Goal: Task Accomplishment & Management: Use online tool/utility

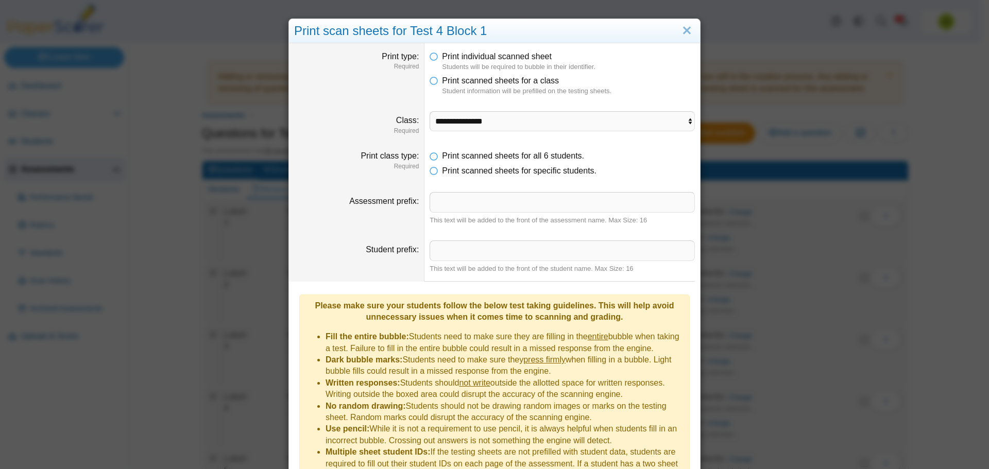
select select "**********"
click at [687, 29] on link "Close" at bounding box center [687, 31] width 16 height 18
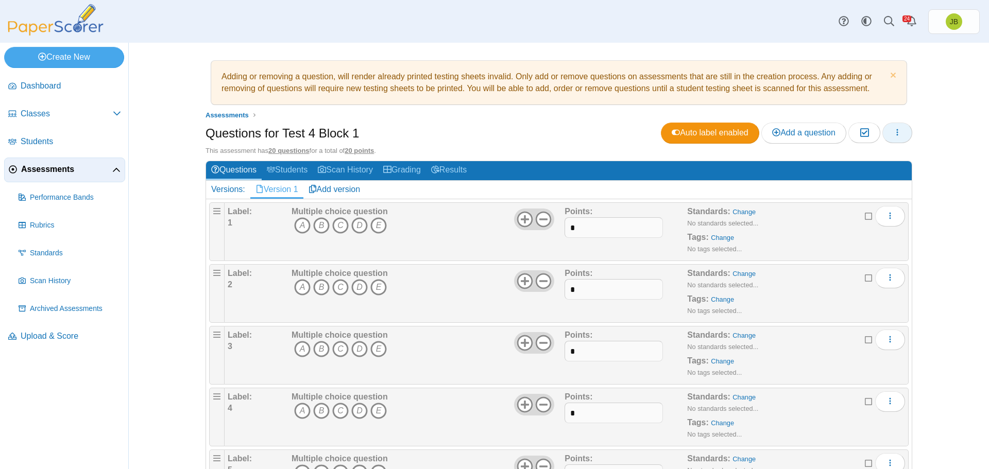
click at [903, 132] on button "button" at bounding box center [898, 133] width 30 height 21
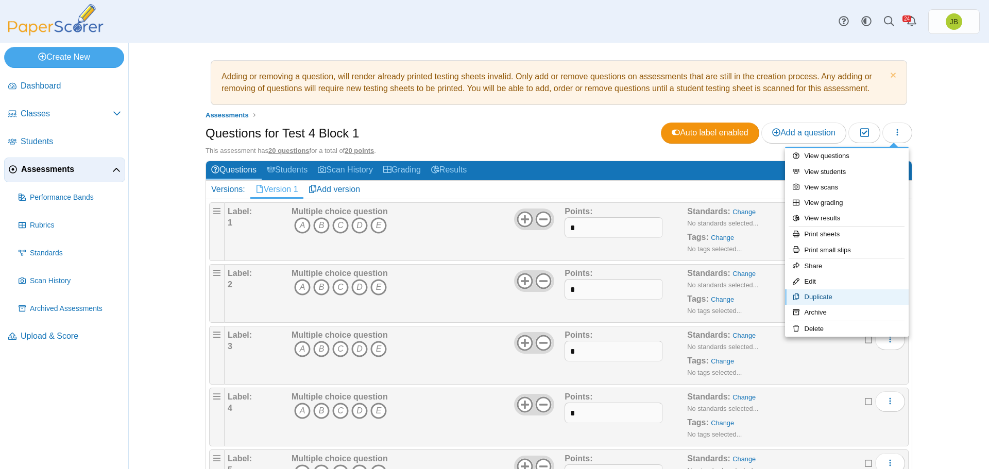
click at [821, 300] on link "Duplicate" at bounding box center [847, 297] width 124 height 15
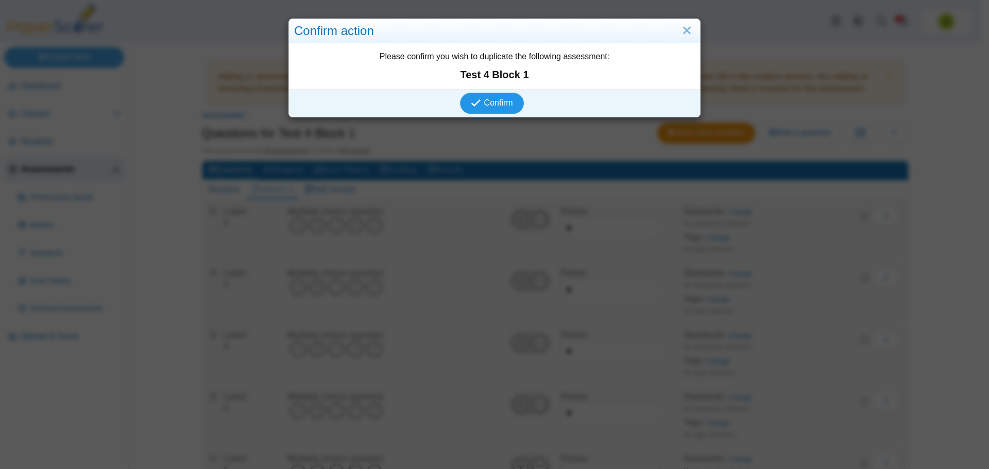
click at [499, 100] on span "Confirm" at bounding box center [498, 102] width 29 height 9
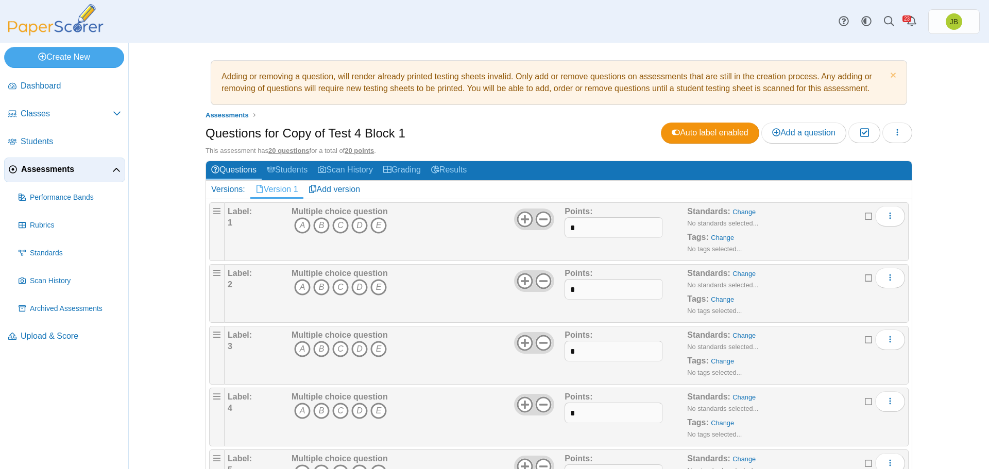
click at [54, 171] on span "Assessments" at bounding box center [66, 169] width 91 height 11
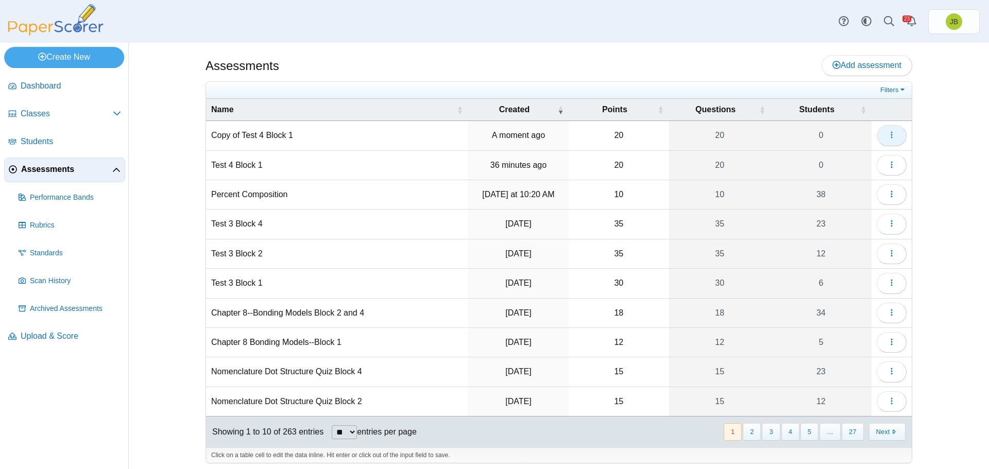
click at [897, 135] on button "button" at bounding box center [892, 135] width 30 height 21
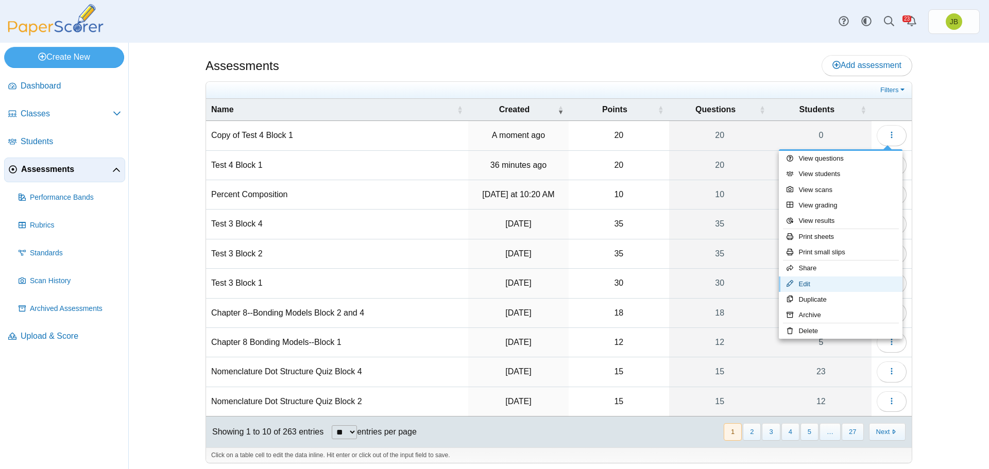
click at [811, 286] on link "Edit" at bounding box center [841, 284] width 124 height 15
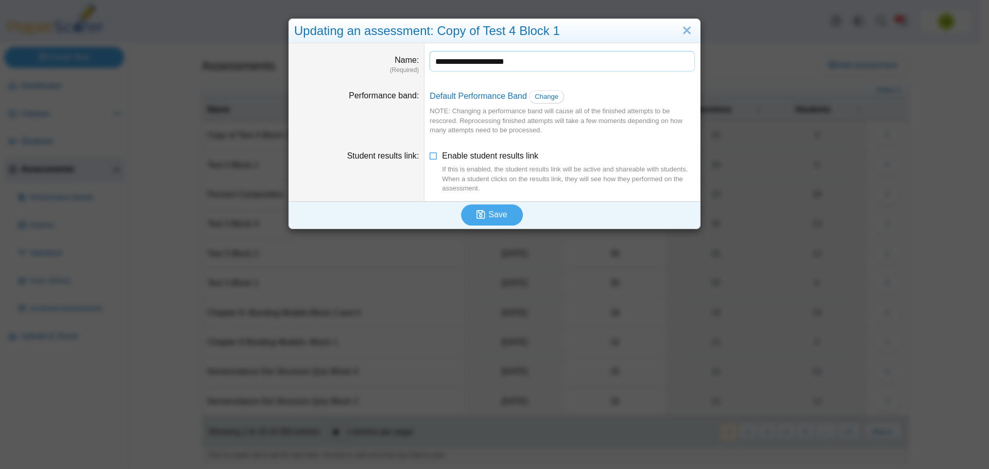
drag, startPoint x: 463, startPoint y: 62, endPoint x: 423, endPoint y: 55, distance: 40.3
click at [425, 55] on dd "**********" at bounding box center [563, 62] width 276 height 39
click at [479, 64] on input "**********" at bounding box center [562, 61] width 265 height 21
type input "**********"
click at [492, 216] on span "Save" at bounding box center [498, 214] width 19 height 9
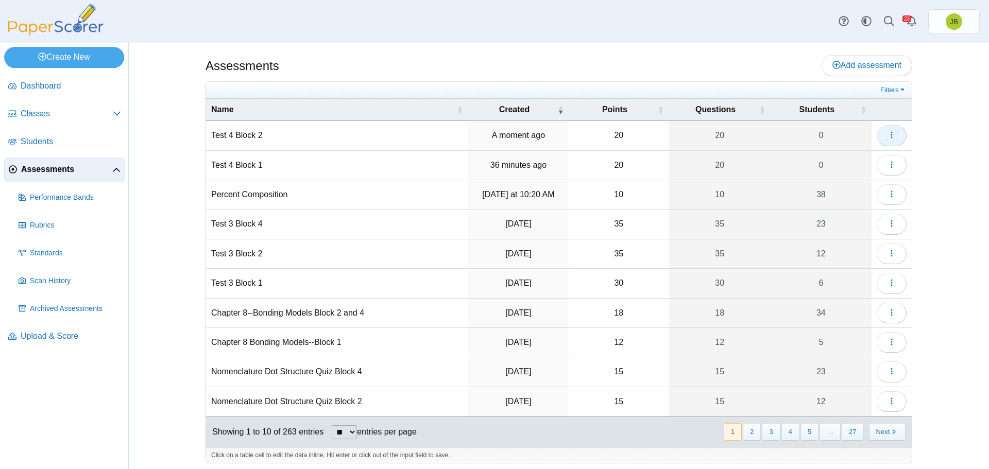
click at [891, 137] on icon "button" at bounding box center [892, 135] width 8 height 8
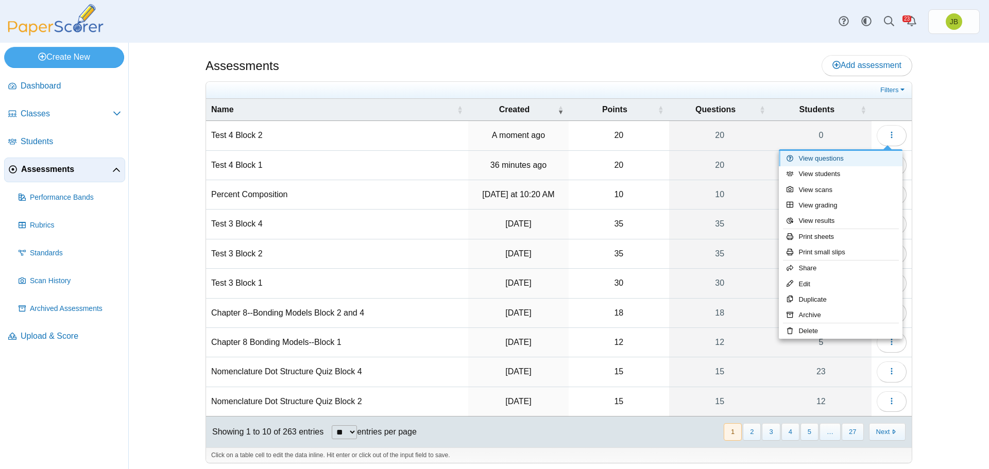
click at [841, 161] on link "View questions" at bounding box center [841, 158] width 124 height 15
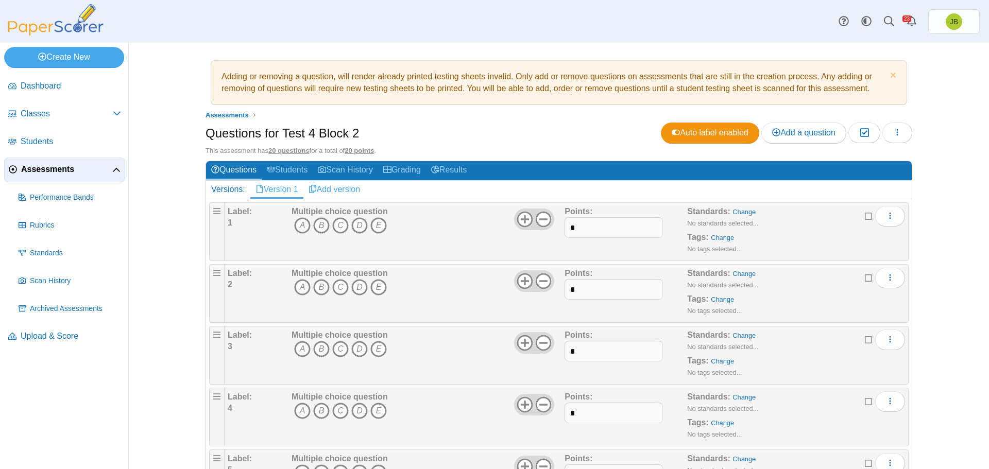
click at [326, 188] on link "Add version" at bounding box center [335, 190] width 62 height 18
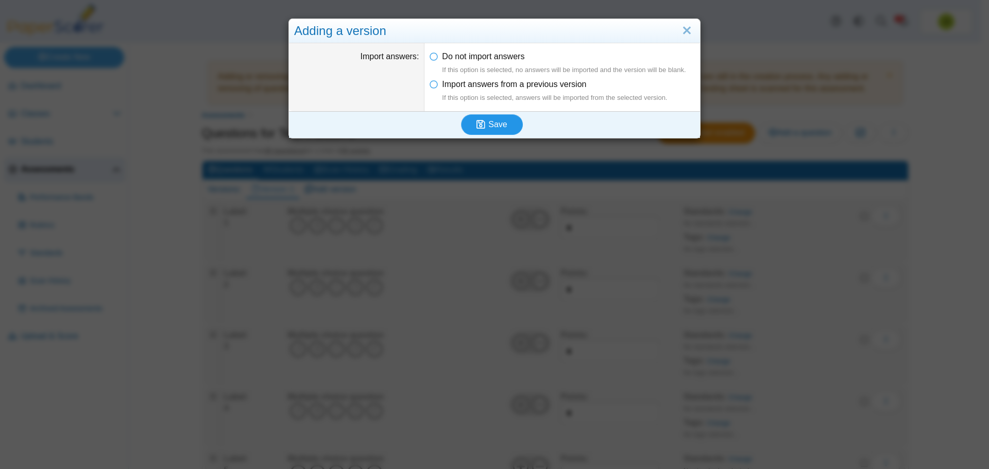
click at [491, 126] on span "Save" at bounding box center [498, 124] width 19 height 9
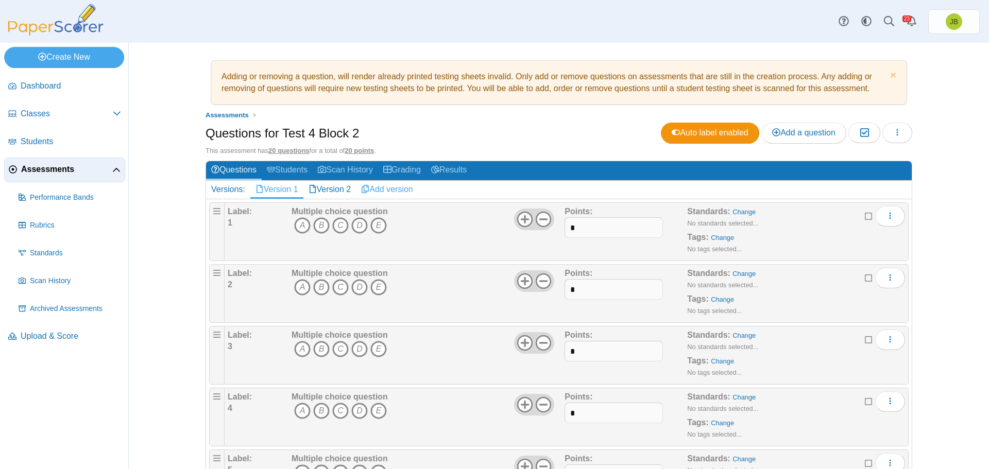
click at [387, 190] on link "Add version" at bounding box center [387, 190] width 62 height 18
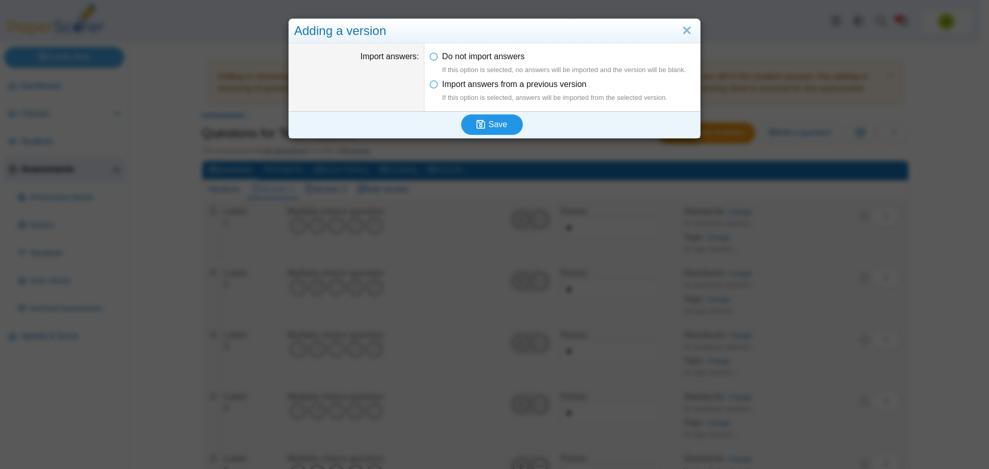
click at [494, 125] on span "Save" at bounding box center [498, 124] width 19 height 9
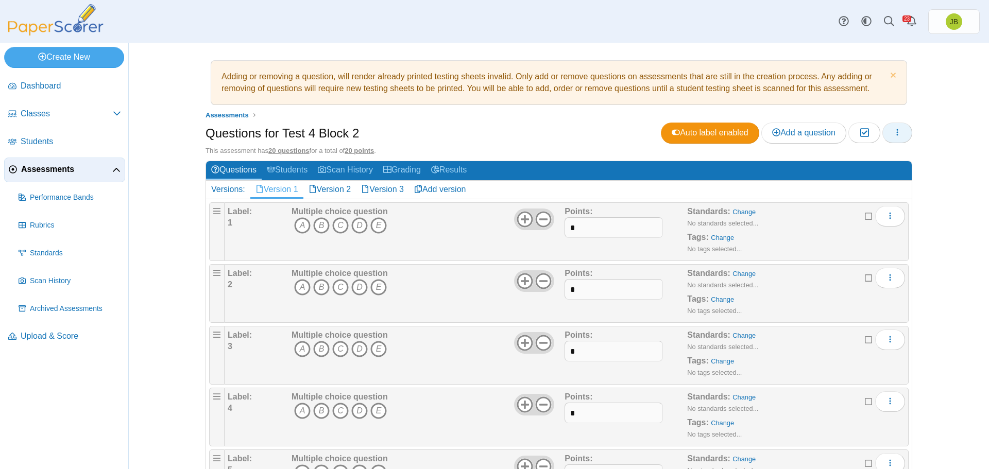
click at [898, 132] on button "button" at bounding box center [898, 133] width 30 height 21
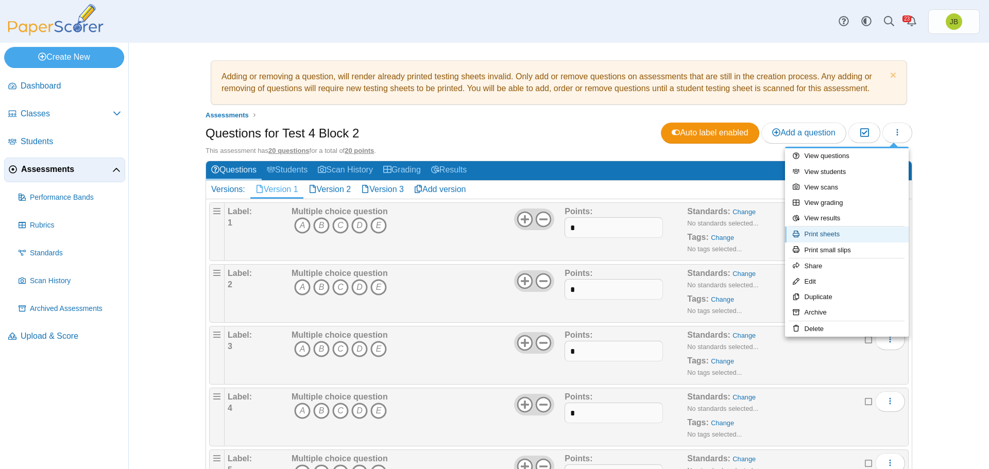
click at [834, 235] on link "Print sheets" at bounding box center [847, 234] width 124 height 15
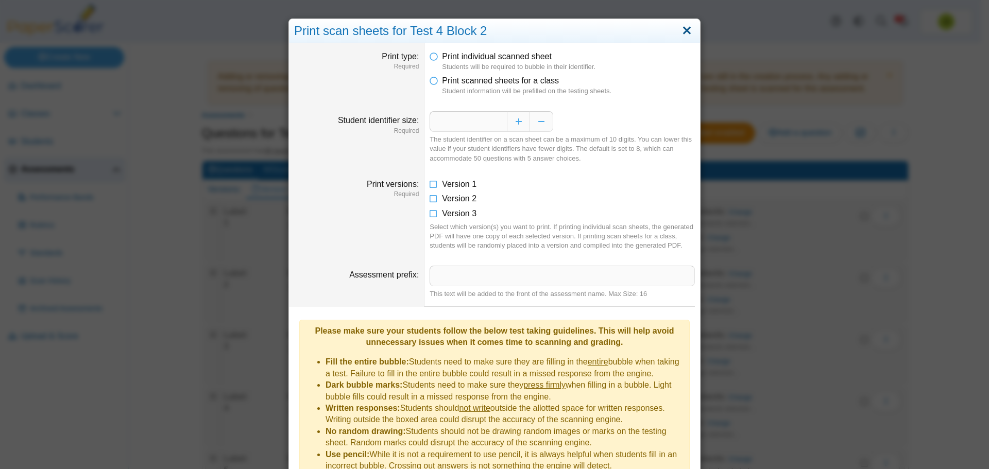
click at [682, 33] on link "Close" at bounding box center [687, 31] width 16 height 18
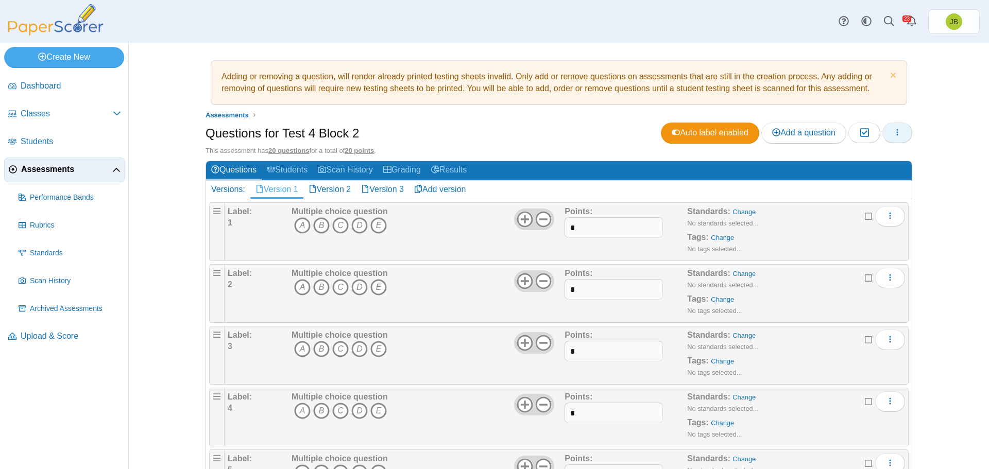
click at [897, 132] on icon "button" at bounding box center [898, 132] width 8 height 8
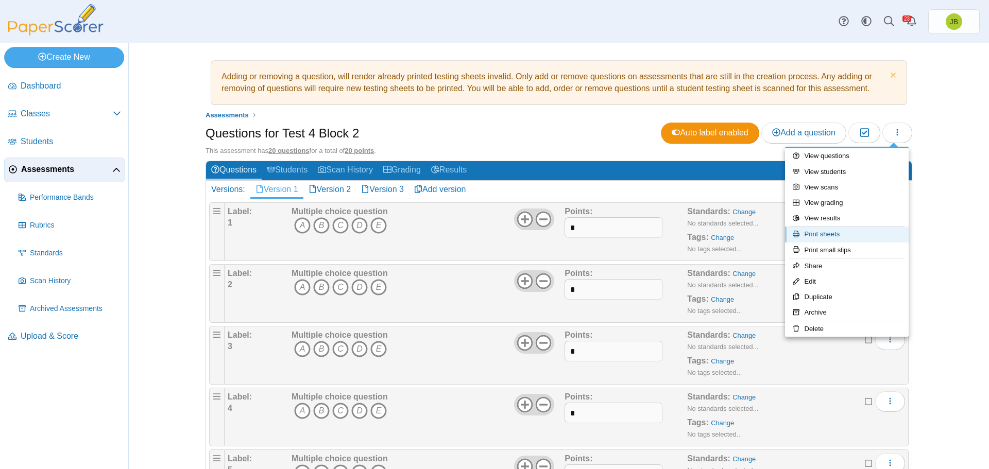
click at [820, 238] on link "Print sheets" at bounding box center [847, 234] width 124 height 15
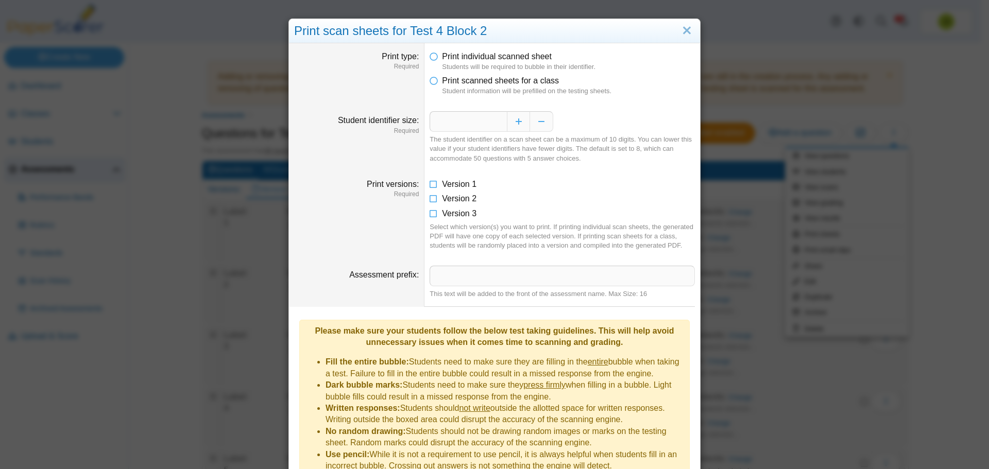
click at [435, 82] on li "Print scanned sheets for a class Student information will be prefilled on the t…" at bounding box center [562, 85] width 265 height 21
click at [431, 80] on icon at bounding box center [434, 78] width 8 height 7
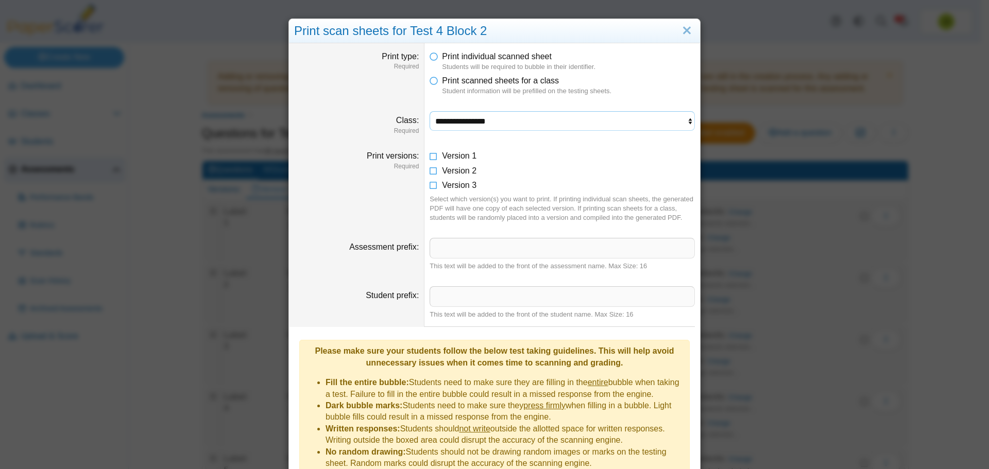
click at [461, 123] on select "**********" at bounding box center [562, 121] width 265 height 20
select select "**********"
click at [430, 111] on select "**********" at bounding box center [562, 121] width 265 height 20
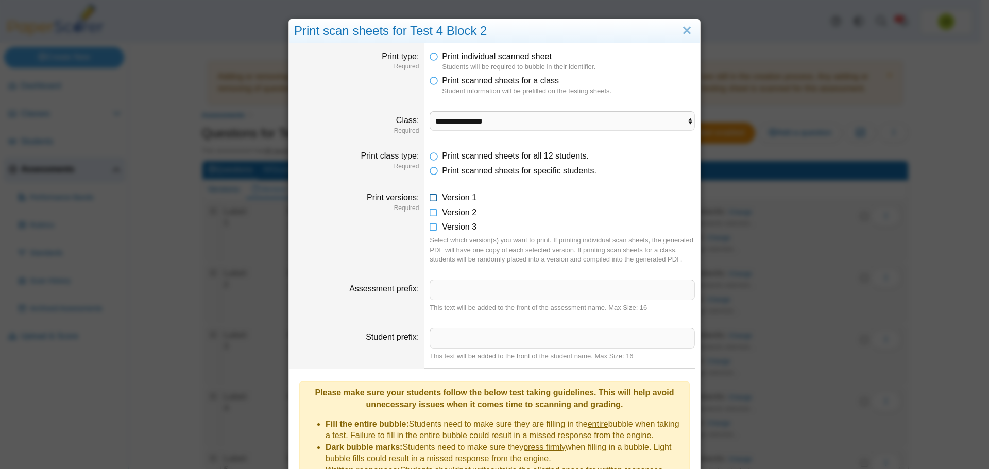
click at [430, 199] on icon at bounding box center [434, 195] width 8 height 7
click at [431, 170] on icon at bounding box center [434, 168] width 8 height 7
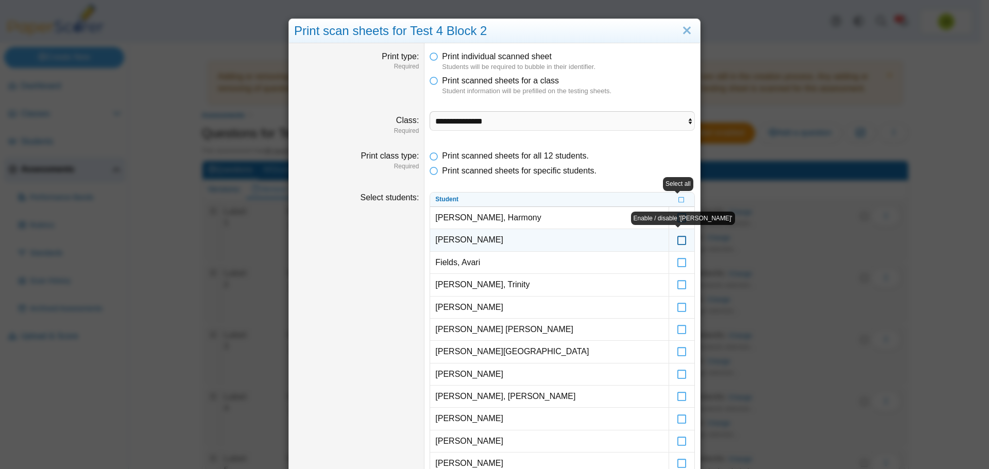
click at [679, 240] on icon at bounding box center [682, 235] width 10 height 9
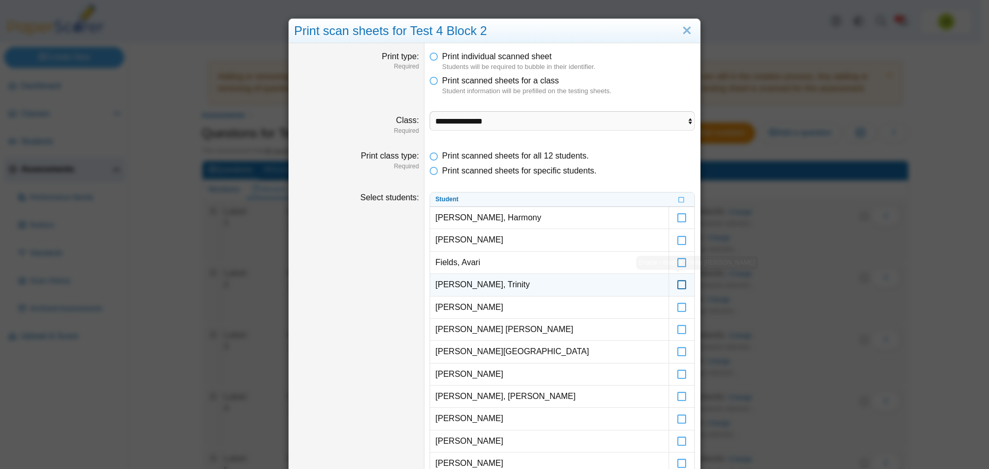
click at [679, 284] on icon at bounding box center [682, 280] width 10 height 9
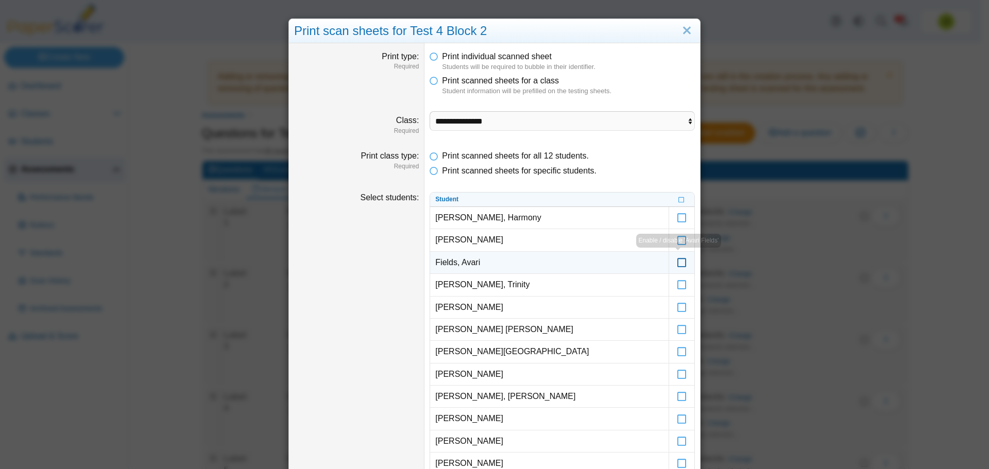
click at [679, 263] on icon at bounding box center [682, 258] width 10 height 9
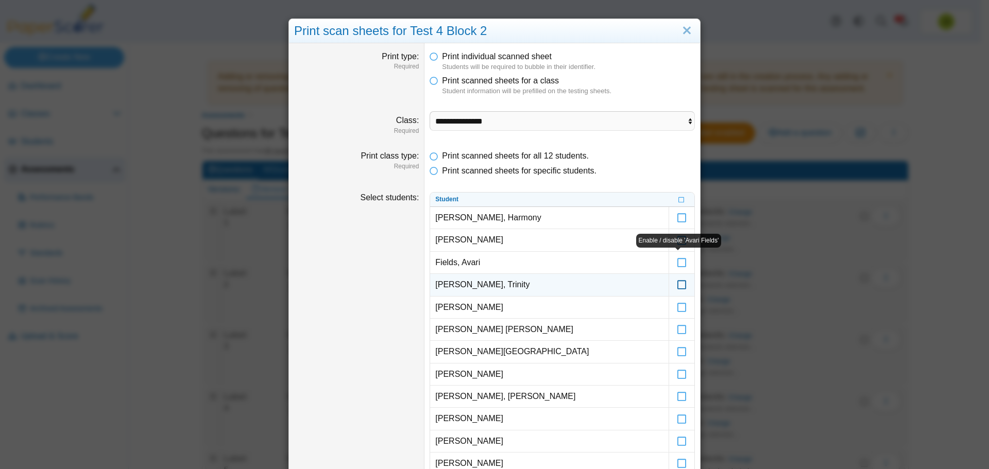
click at [678, 283] on icon at bounding box center [682, 280] width 10 height 9
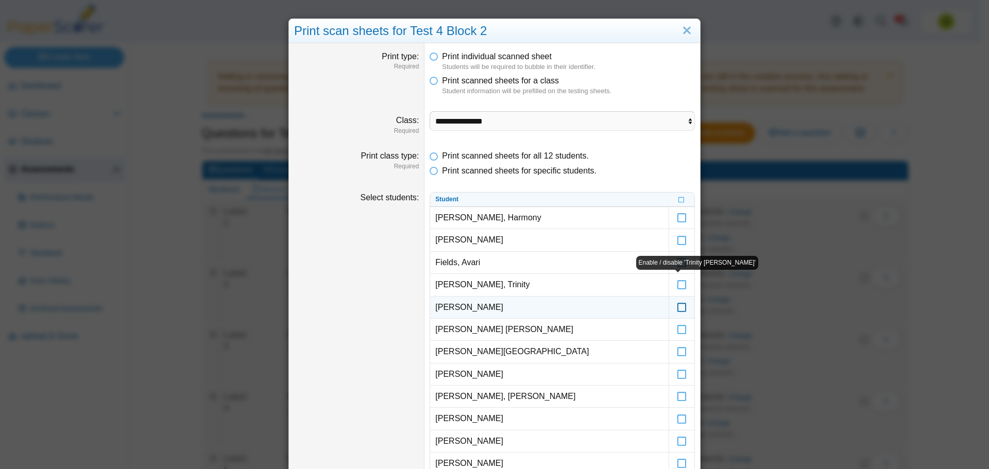
click at [679, 302] on icon at bounding box center [682, 302] width 10 height 9
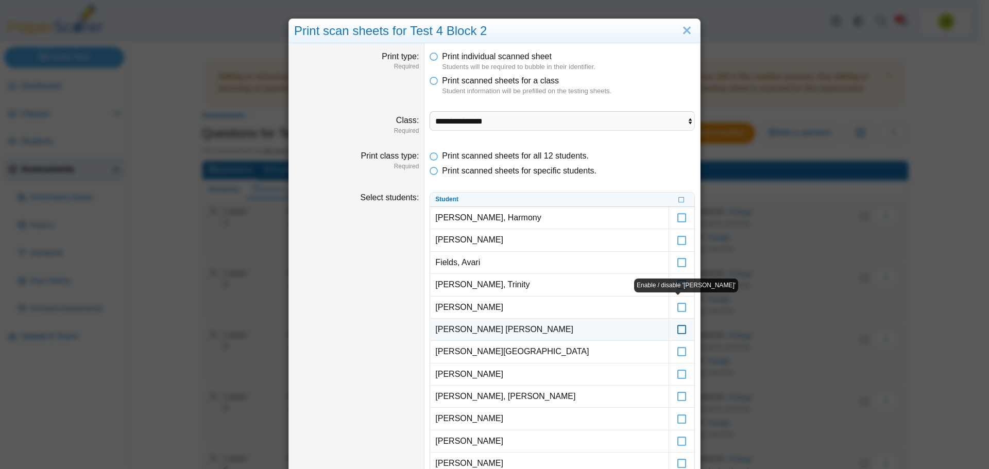
click at [679, 330] on icon at bounding box center [682, 325] width 10 height 9
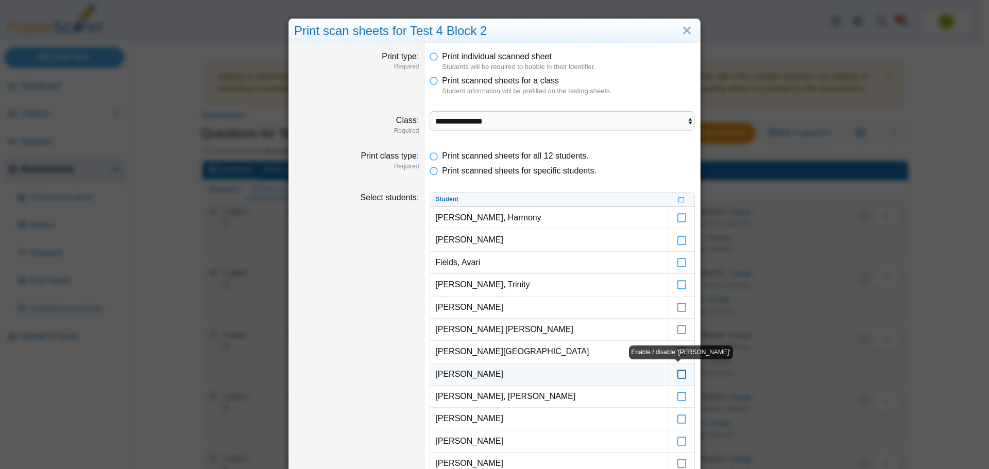
click at [678, 372] on icon at bounding box center [682, 369] width 10 height 9
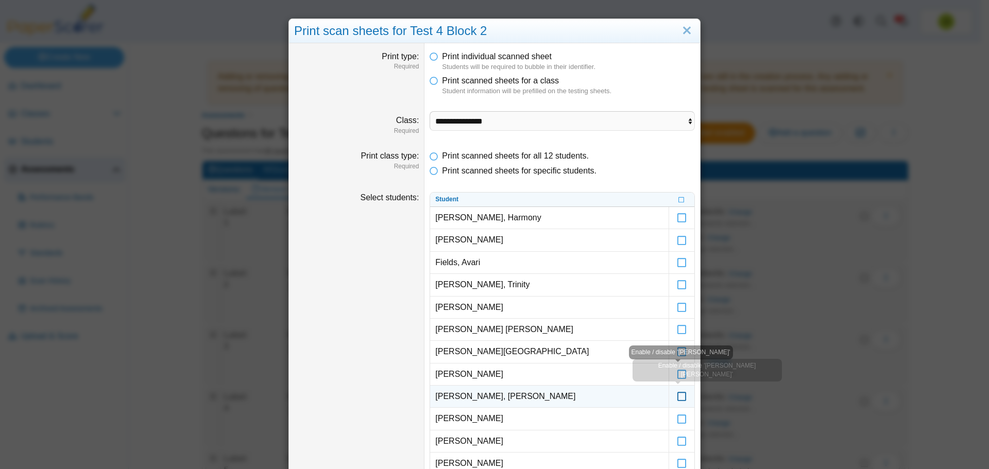
click at [677, 397] on icon at bounding box center [682, 392] width 10 height 9
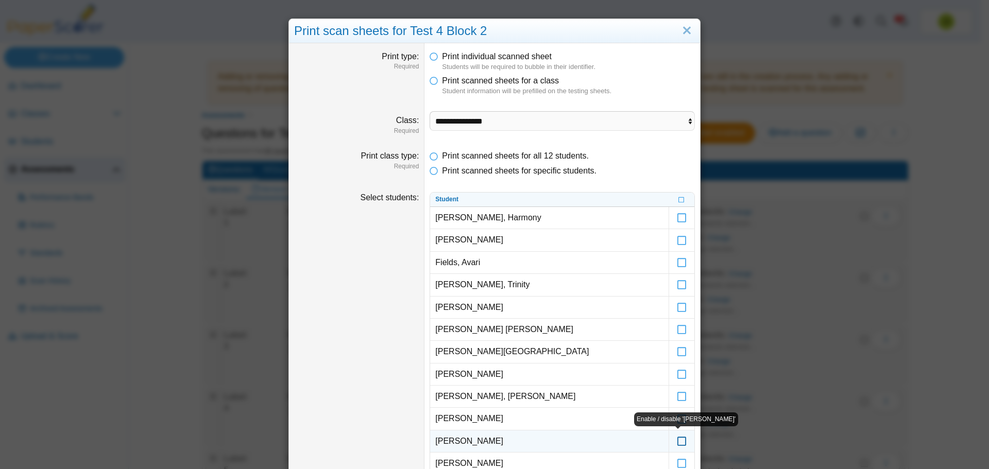
click at [677, 442] on icon at bounding box center [682, 436] width 10 height 9
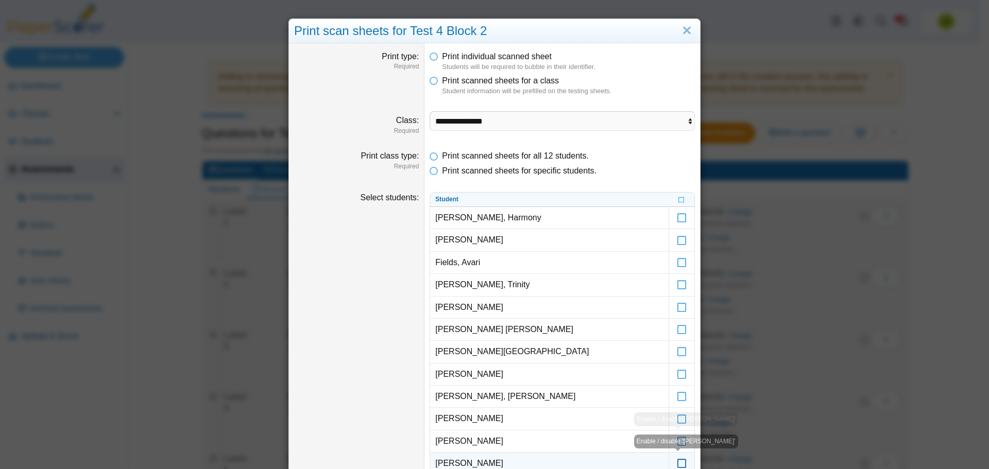
click at [679, 462] on icon at bounding box center [682, 459] width 10 height 9
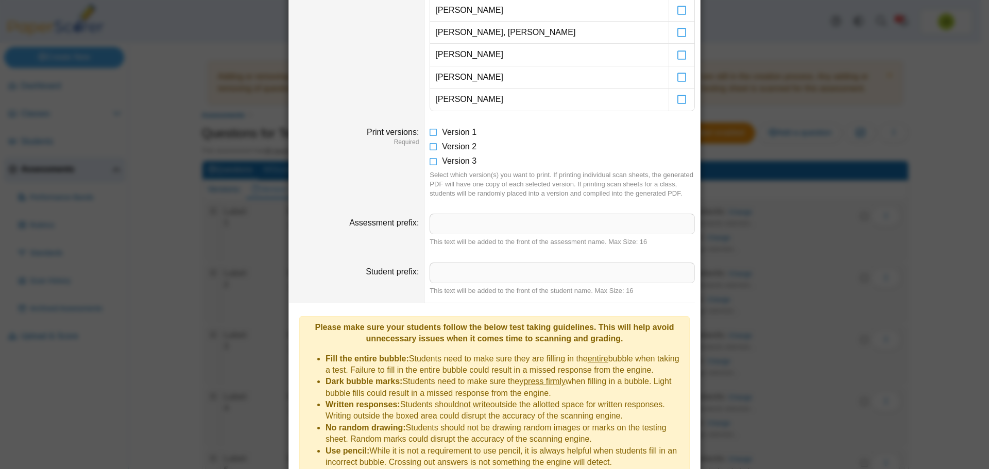
scroll to position [441, 0]
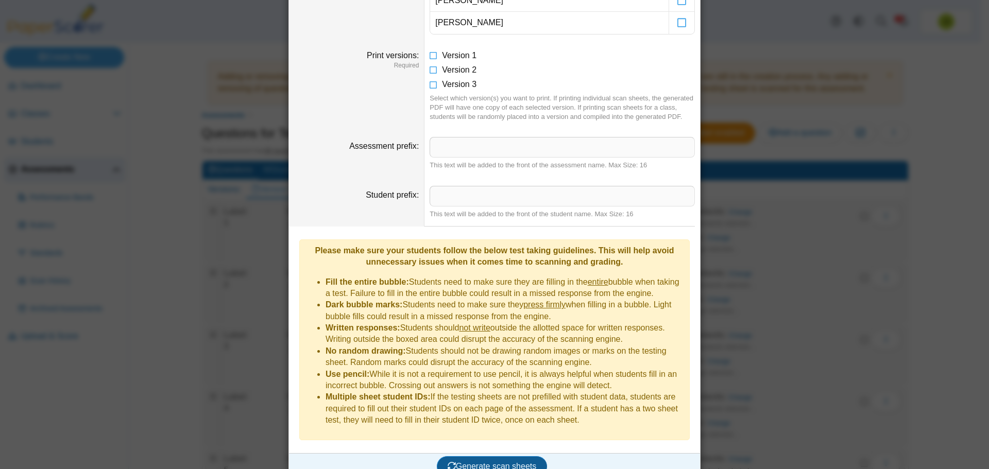
click at [509, 457] on button "Generate scan sheets" at bounding box center [492, 467] width 111 height 21
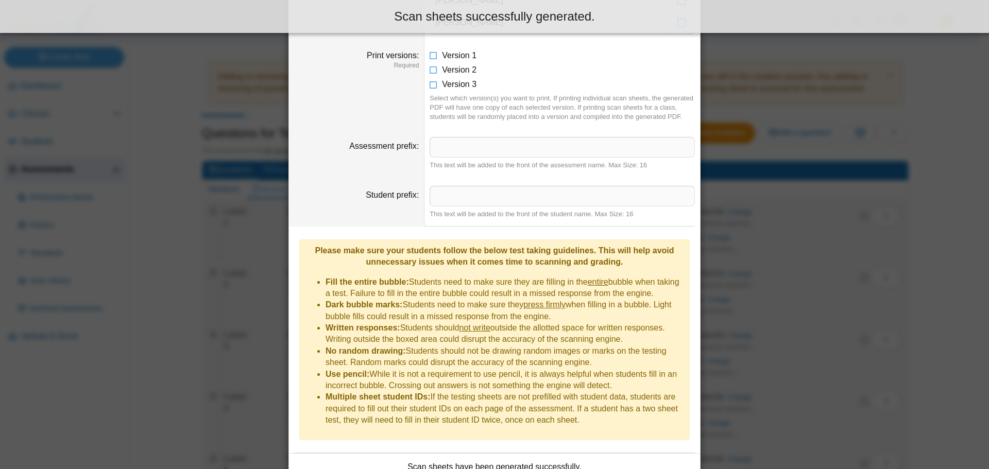
scroll to position [524, 0]
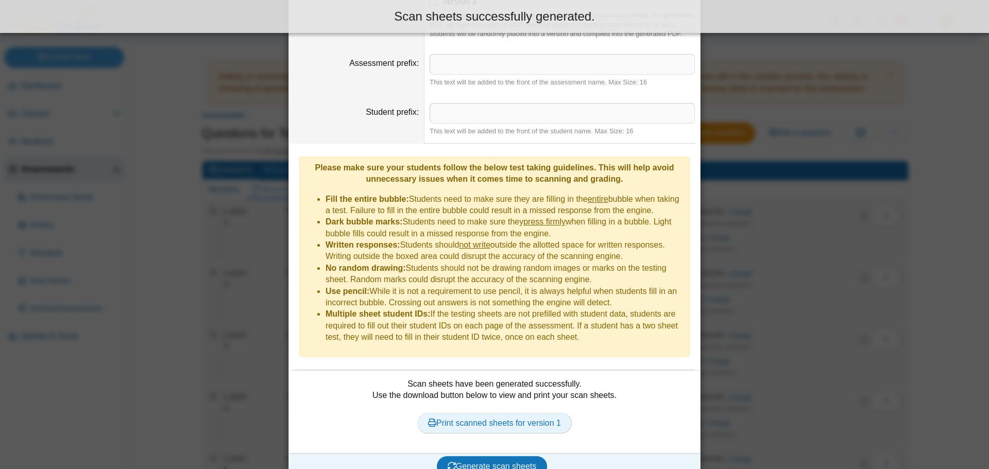
click at [500, 413] on link "Print scanned sheets for version 1" at bounding box center [494, 423] width 155 height 21
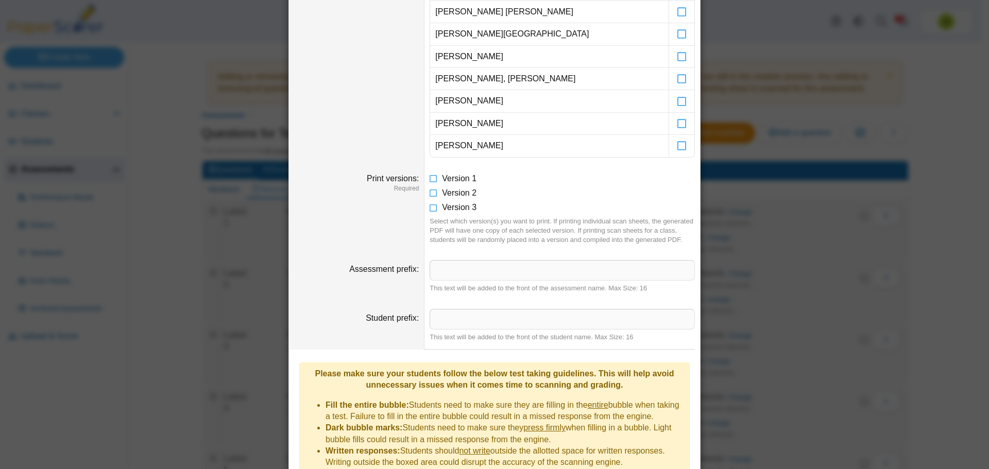
scroll to position [215, 0]
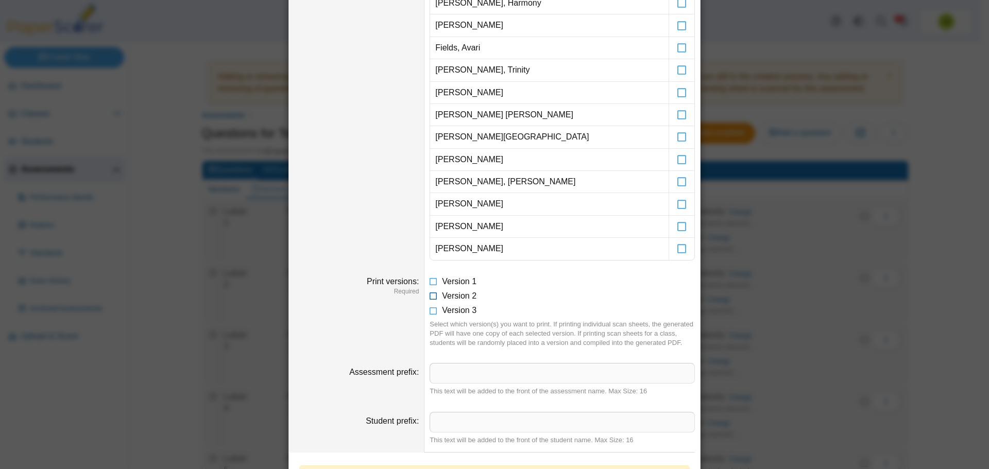
click at [431, 298] on icon at bounding box center [434, 294] width 8 height 7
click at [430, 283] on icon at bounding box center [434, 279] width 8 height 7
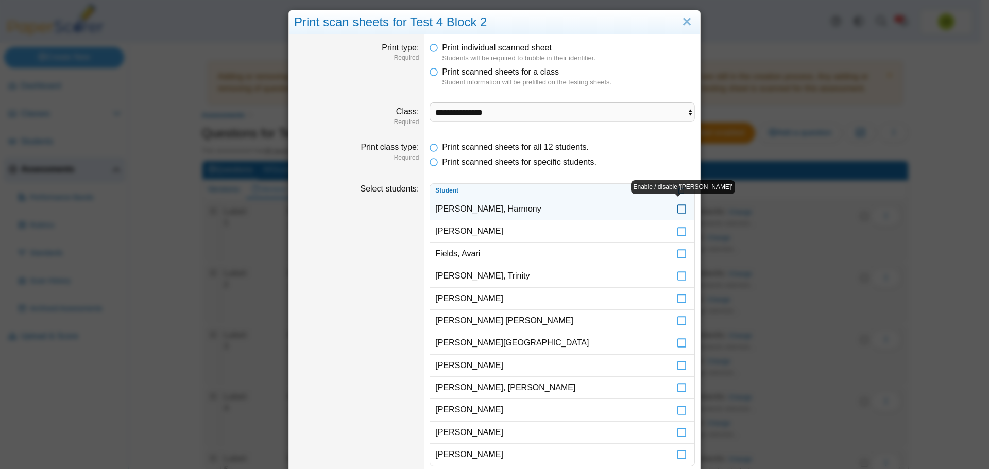
click at [678, 209] on icon at bounding box center [682, 204] width 10 height 9
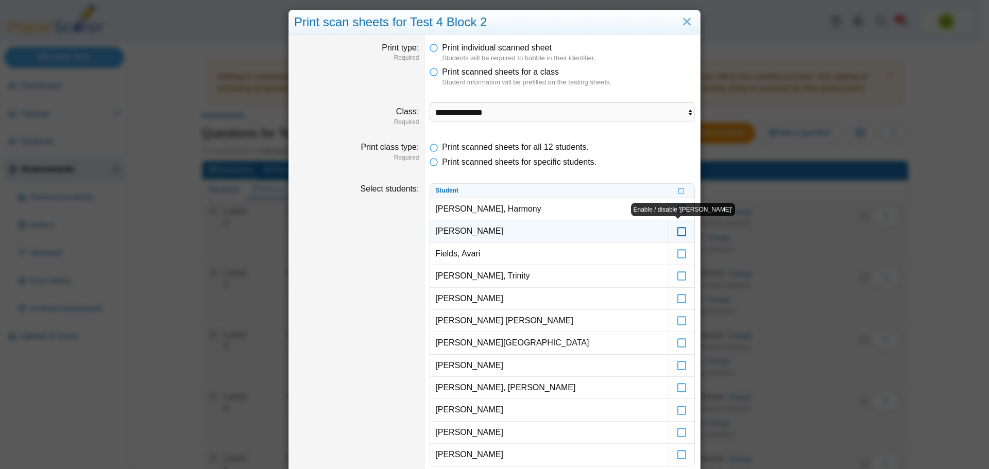
click at [679, 231] on icon at bounding box center [682, 226] width 10 height 9
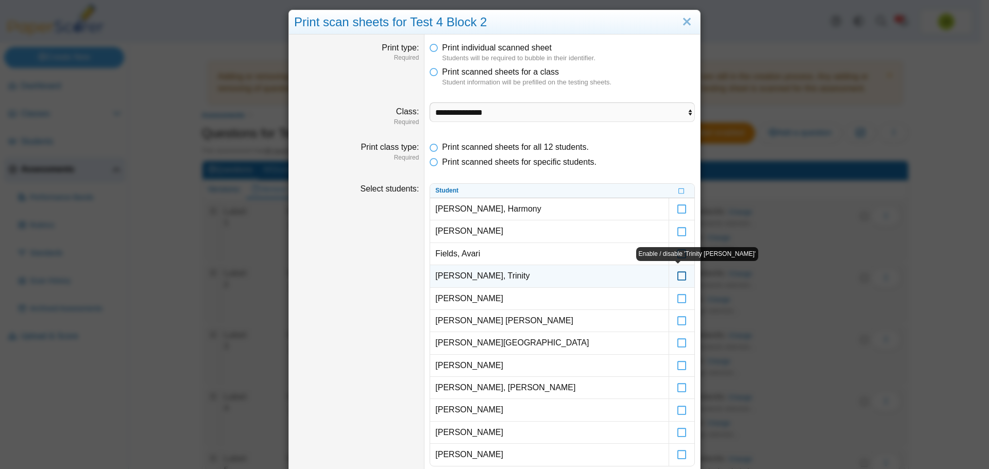
click at [680, 276] on icon at bounding box center [682, 271] width 10 height 9
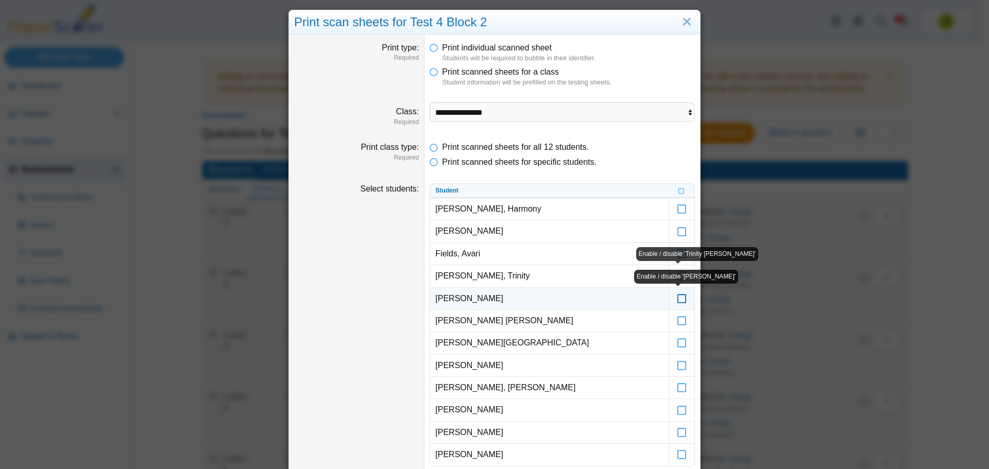
click at [679, 299] on icon at bounding box center [682, 294] width 10 height 9
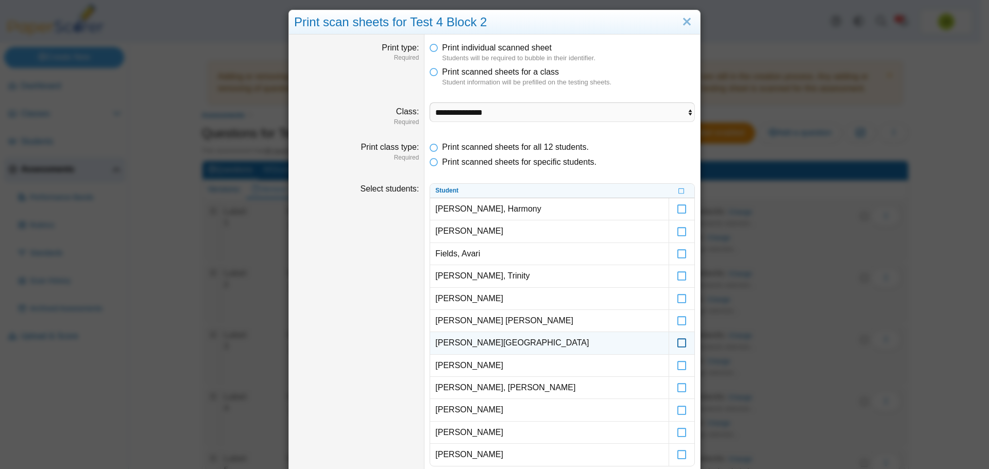
click at [679, 342] on icon at bounding box center [682, 338] width 10 height 9
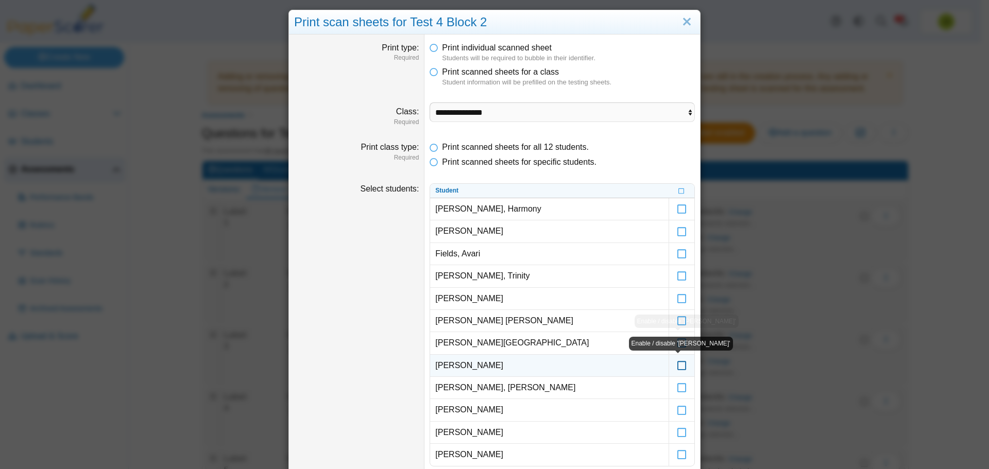
click at [677, 366] on icon at bounding box center [682, 361] width 10 height 9
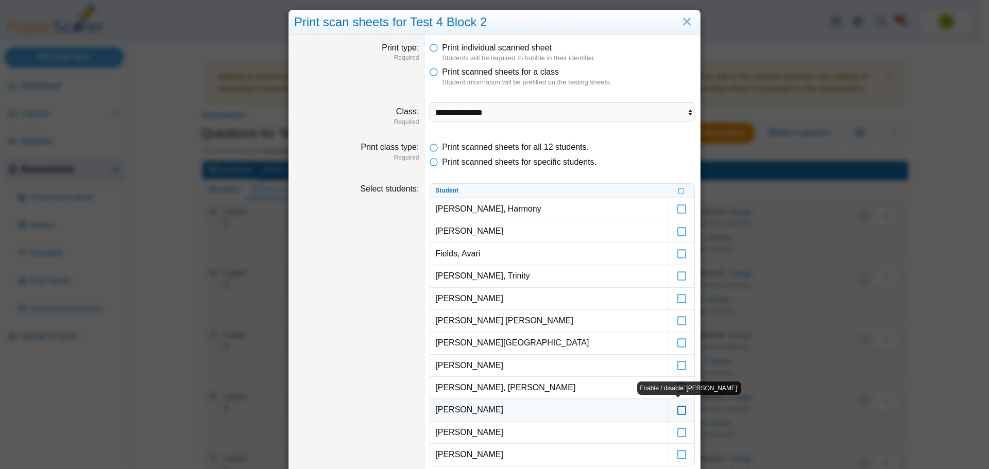
click at [677, 410] on icon at bounding box center [682, 405] width 10 height 9
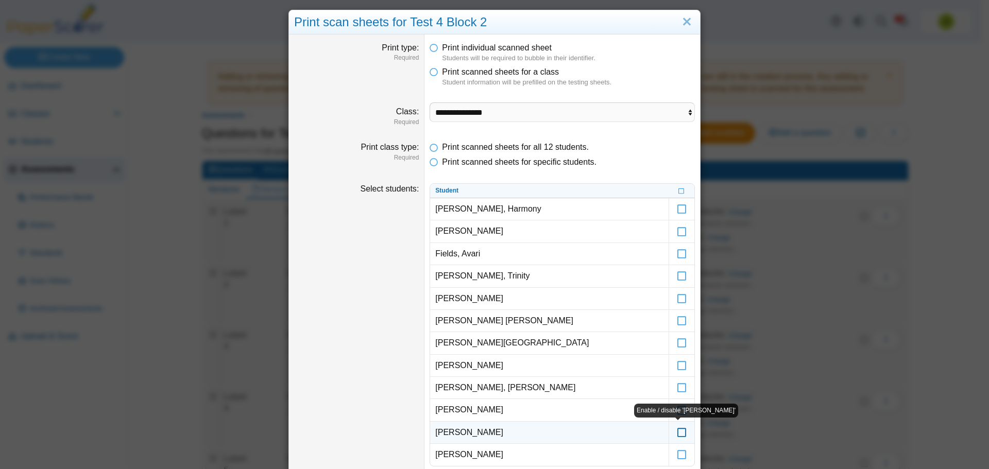
click at [681, 431] on icon at bounding box center [682, 428] width 10 height 9
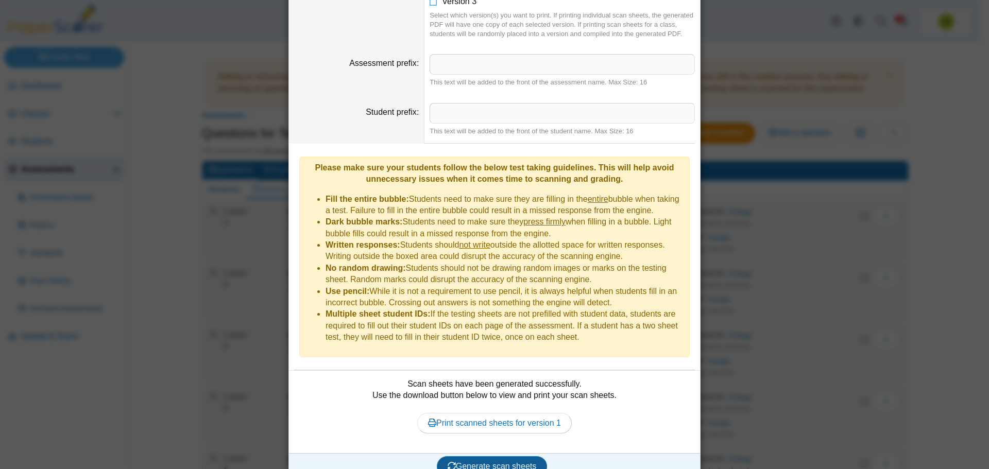
drag, startPoint x: 492, startPoint y: 451, endPoint x: 494, endPoint y: 446, distance: 5.6
click at [492, 462] on span "Generate scan sheets" at bounding box center [492, 466] width 89 height 9
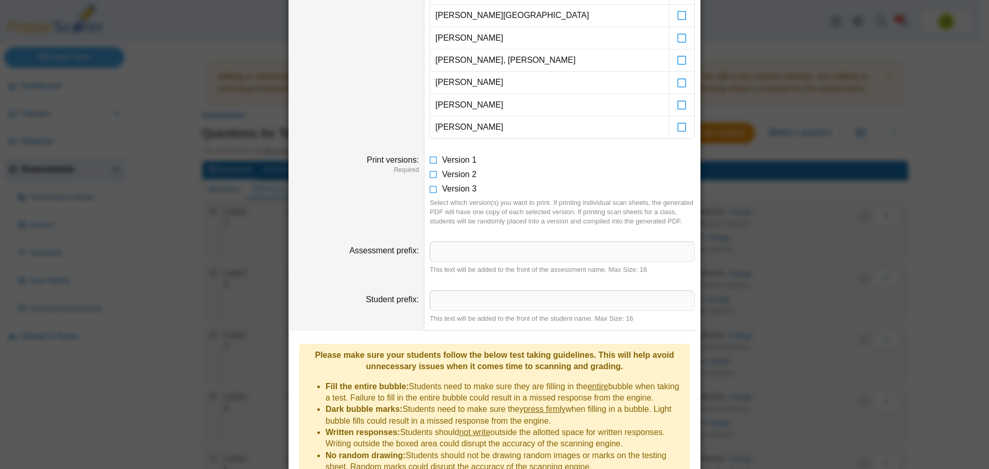
scroll to position [0, 0]
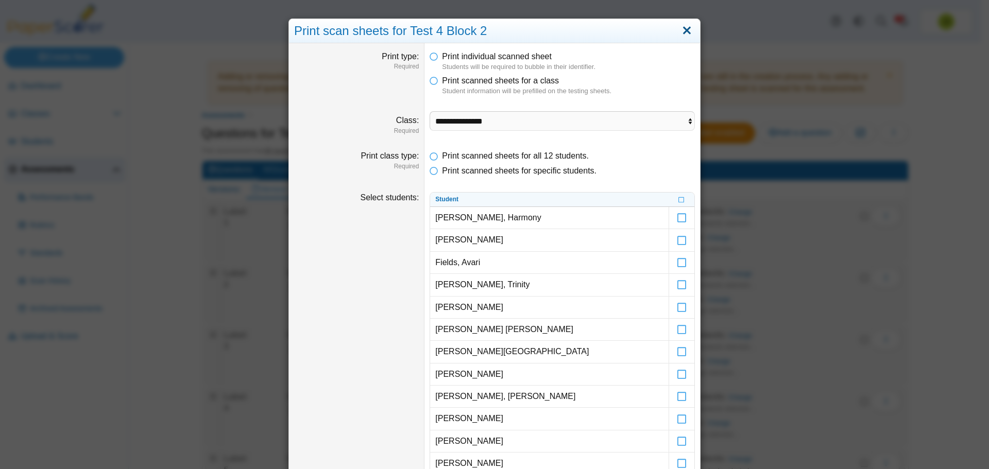
click at [688, 28] on link "Close" at bounding box center [687, 31] width 16 height 18
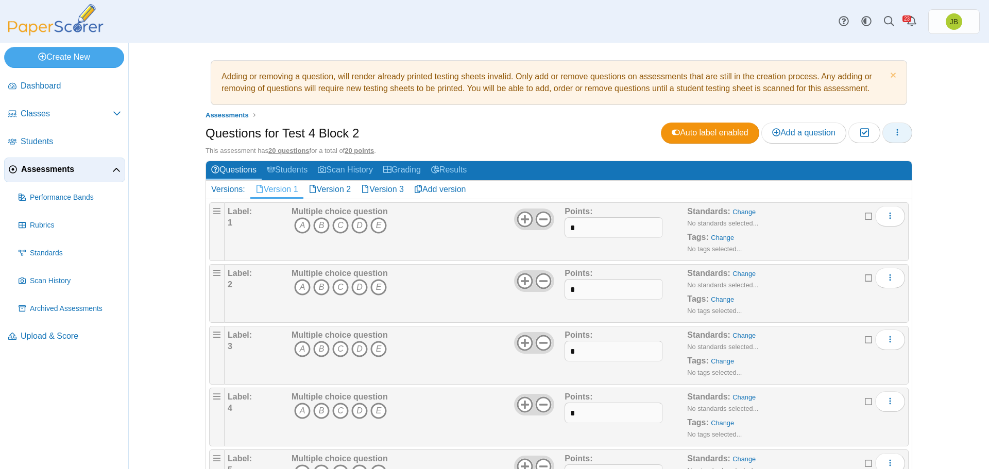
click at [902, 133] on button "button" at bounding box center [898, 133] width 30 height 21
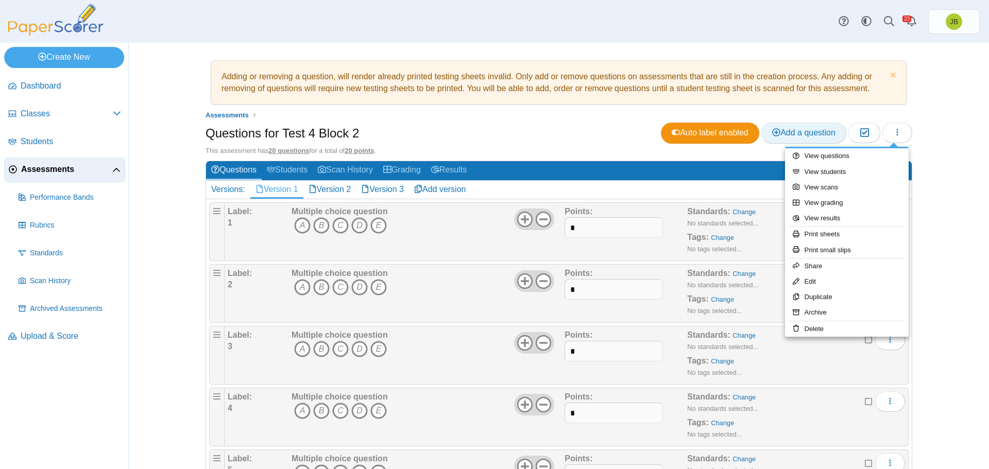
click at [800, 133] on span "Add a question" at bounding box center [803, 132] width 63 height 9
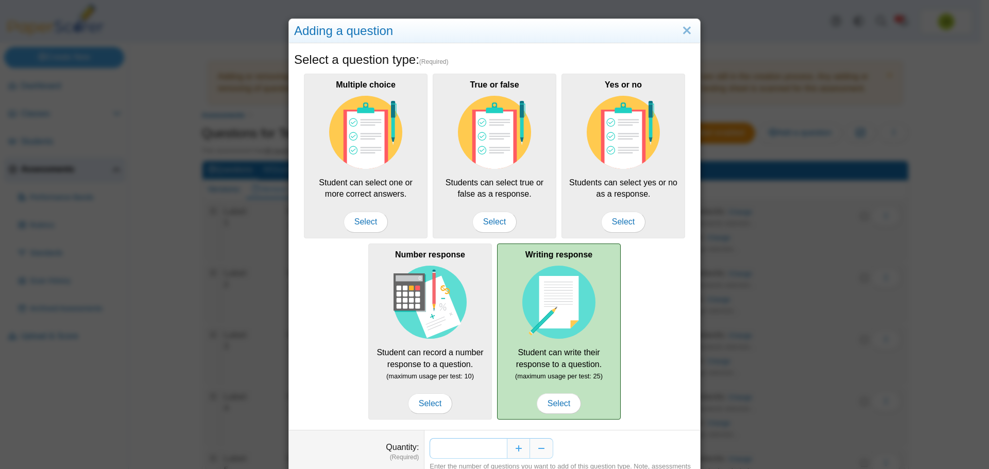
scroll to position [51, 0]
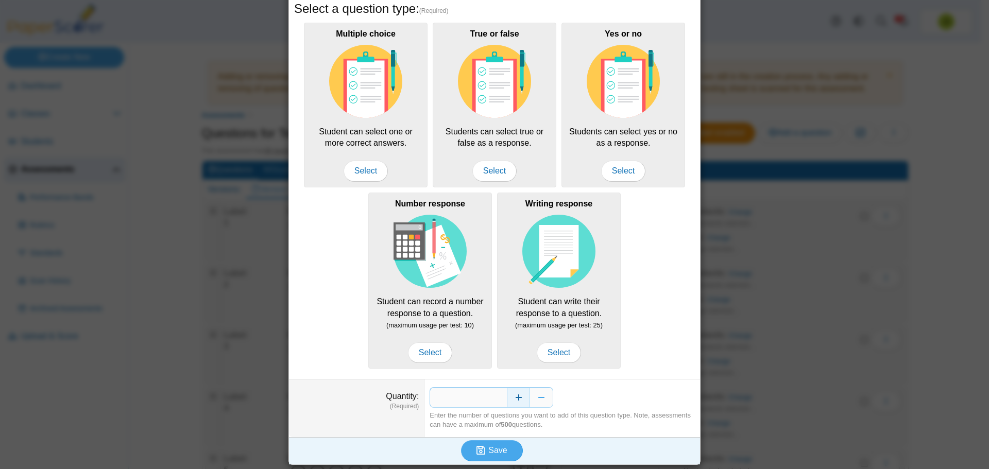
click at [512, 400] on button "Increase" at bounding box center [518, 398] width 23 height 21
type input "*"
click at [495, 452] on span "Save" at bounding box center [498, 450] width 19 height 9
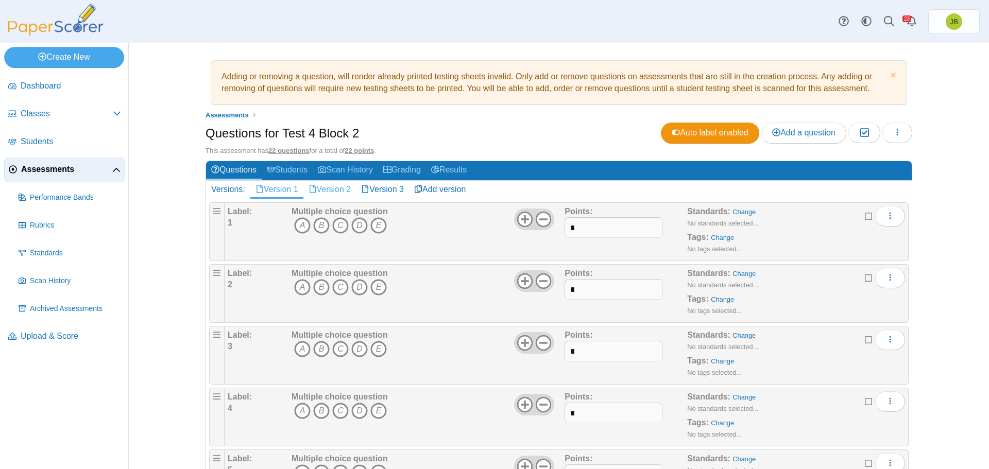
click at [331, 190] on link "Version 2" at bounding box center [330, 190] width 53 height 18
click at [898, 132] on icon "button" at bounding box center [898, 132] width 8 height 8
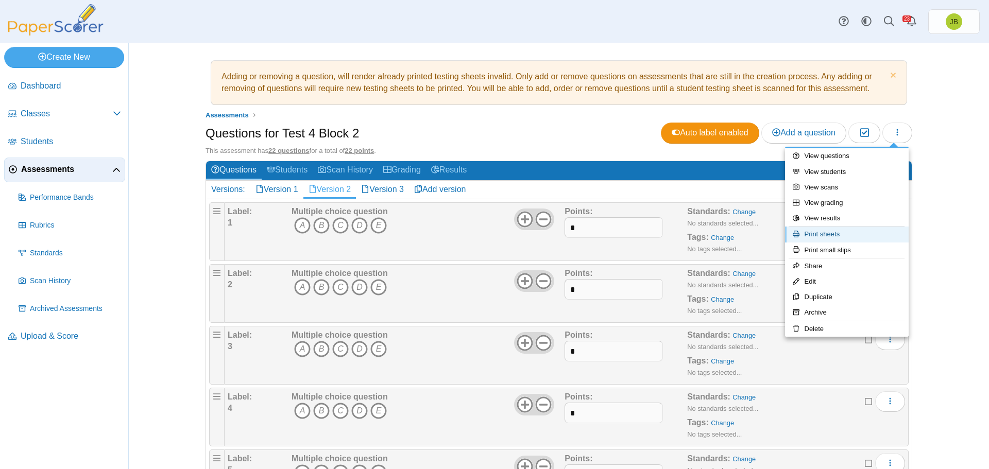
click at [821, 236] on link "Print sheets" at bounding box center [847, 234] width 124 height 15
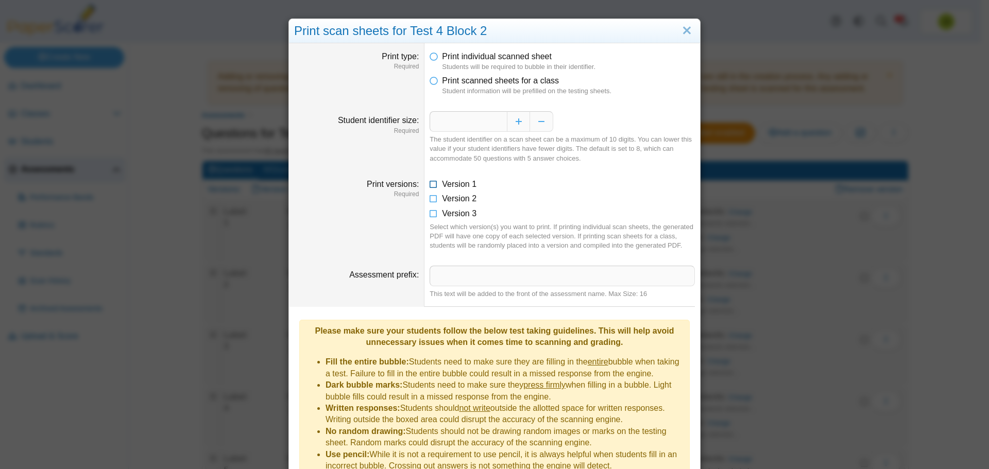
click at [430, 185] on icon at bounding box center [434, 182] width 8 height 7
click at [432, 80] on icon at bounding box center [434, 78] width 8 height 7
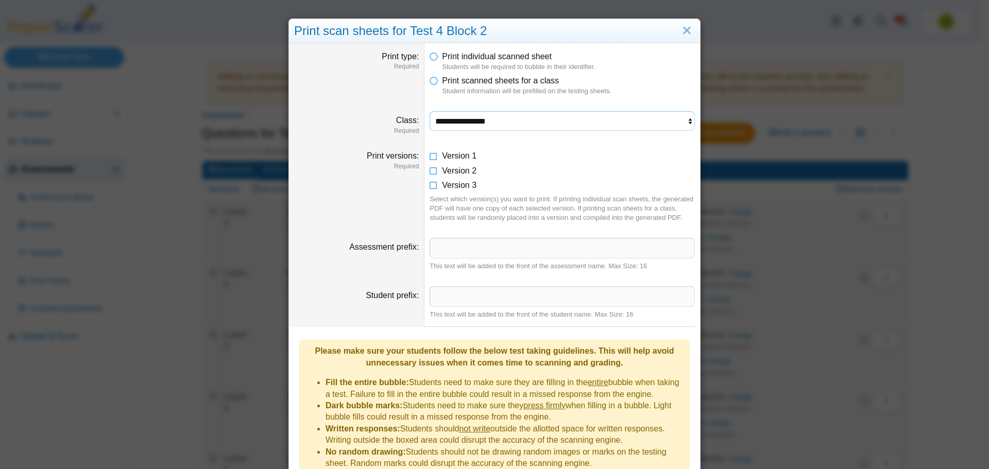
click at [486, 125] on select "**********" at bounding box center [562, 121] width 265 height 20
select select "**********"
click at [430, 111] on select "**********" at bounding box center [562, 121] width 265 height 20
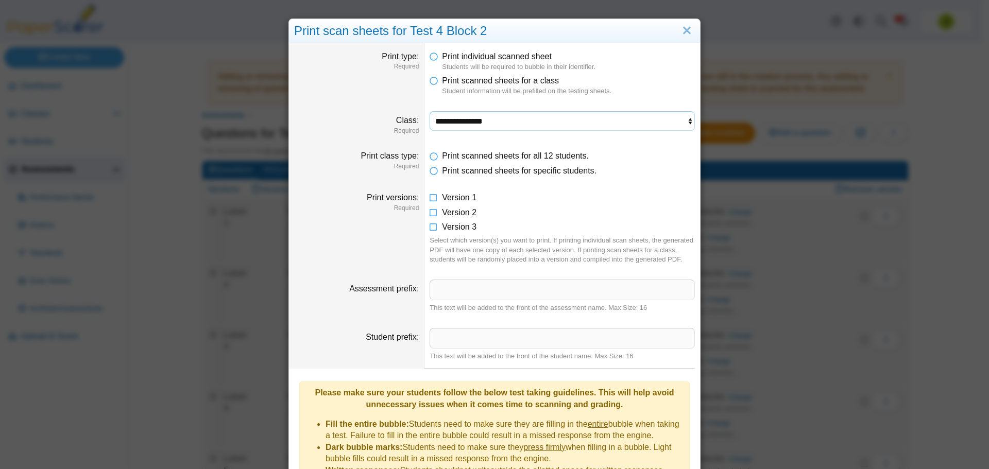
scroll to position [143, 0]
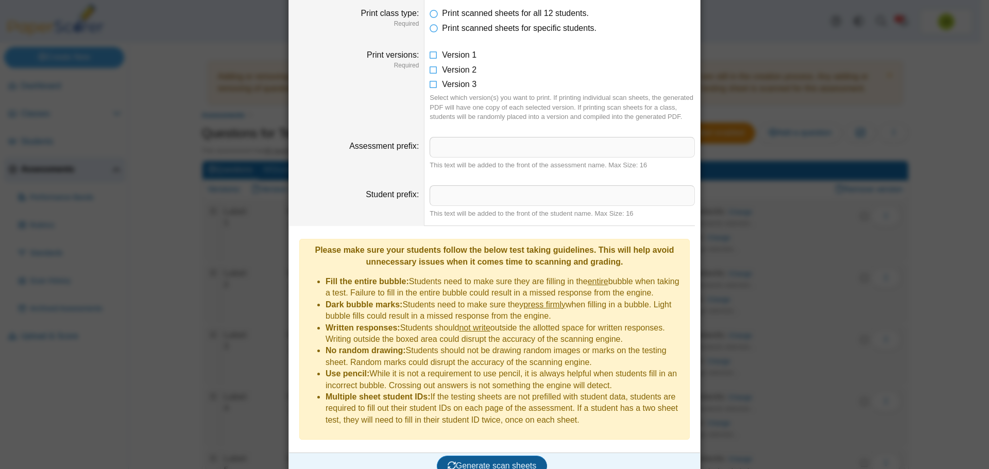
click at [517, 462] on span "Generate scan sheets" at bounding box center [492, 466] width 89 height 9
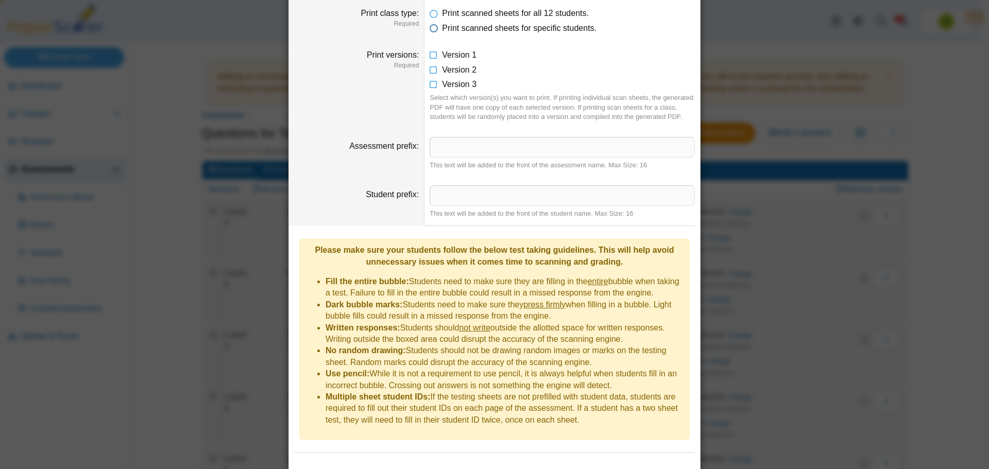
click at [430, 29] on icon at bounding box center [434, 26] width 8 height 7
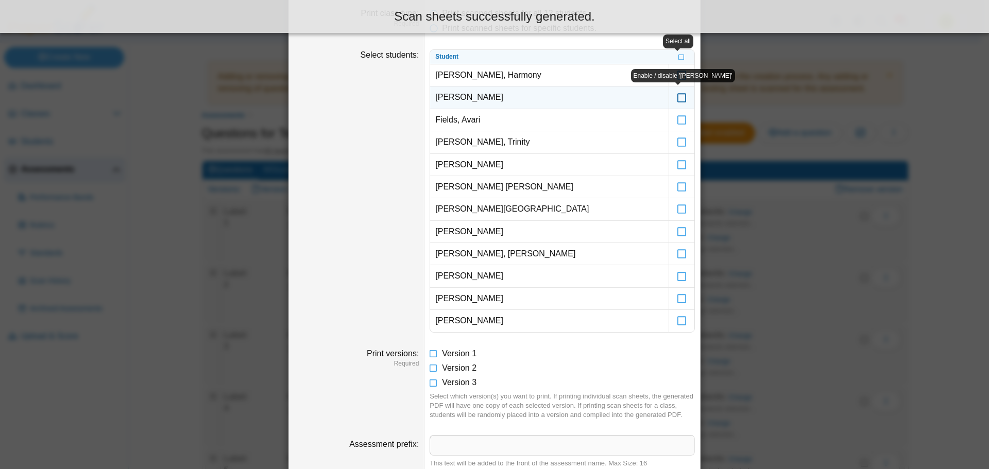
click at [679, 97] on icon at bounding box center [682, 92] width 10 height 9
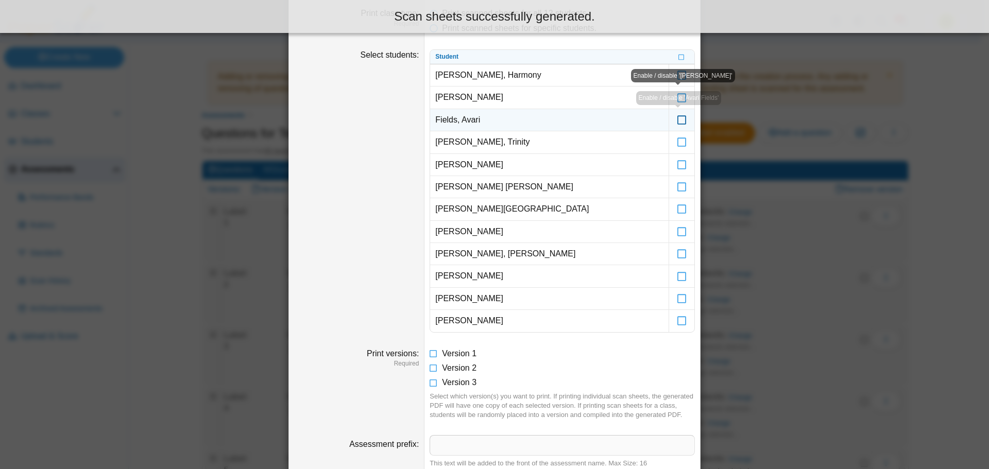
click at [680, 120] on icon at bounding box center [682, 115] width 10 height 9
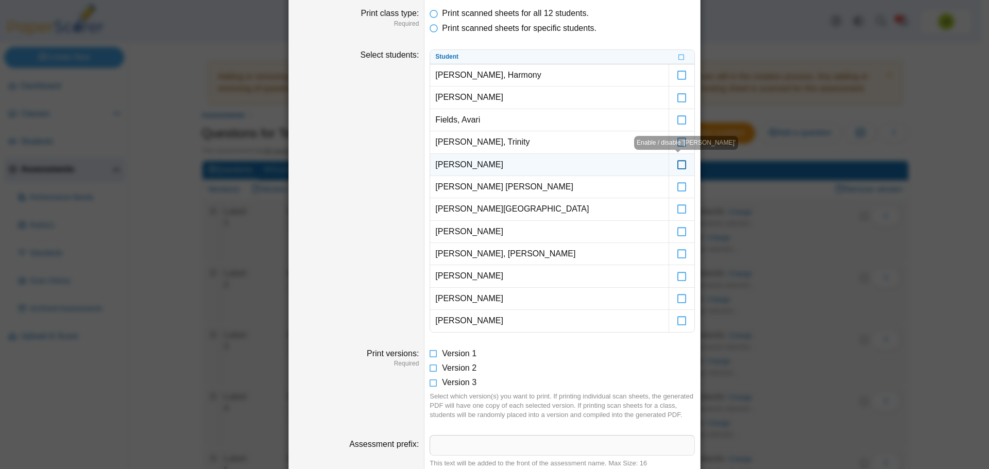
click at [677, 165] on icon at bounding box center [682, 160] width 10 height 9
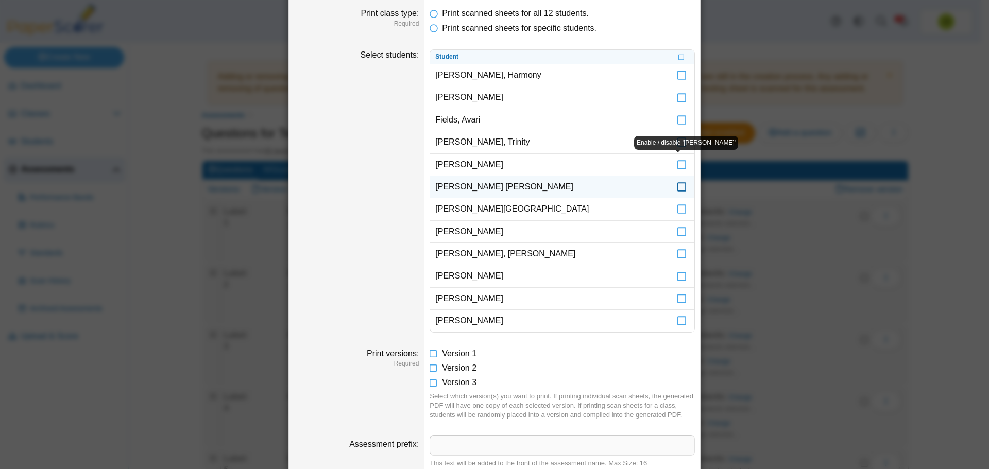
click at [680, 187] on icon at bounding box center [682, 182] width 10 height 9
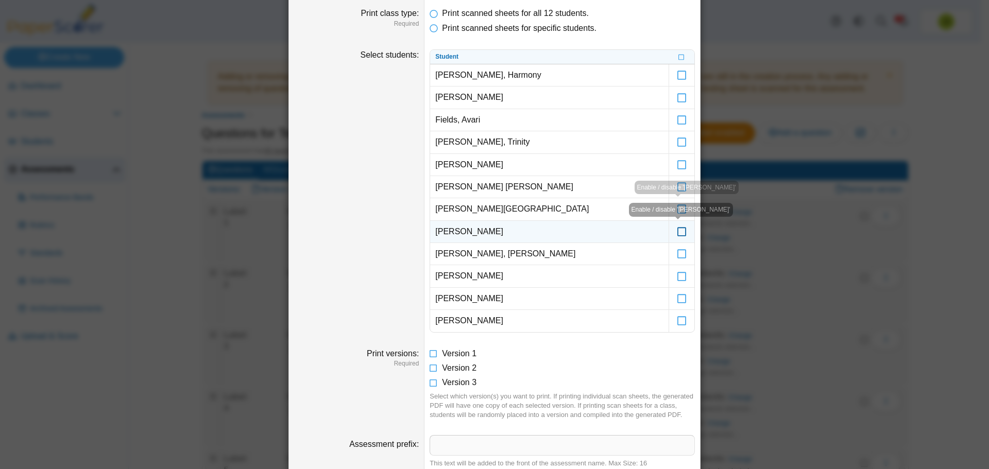
click at [678, 229] on icon at bounding box center [682, 227] width 10 height 9
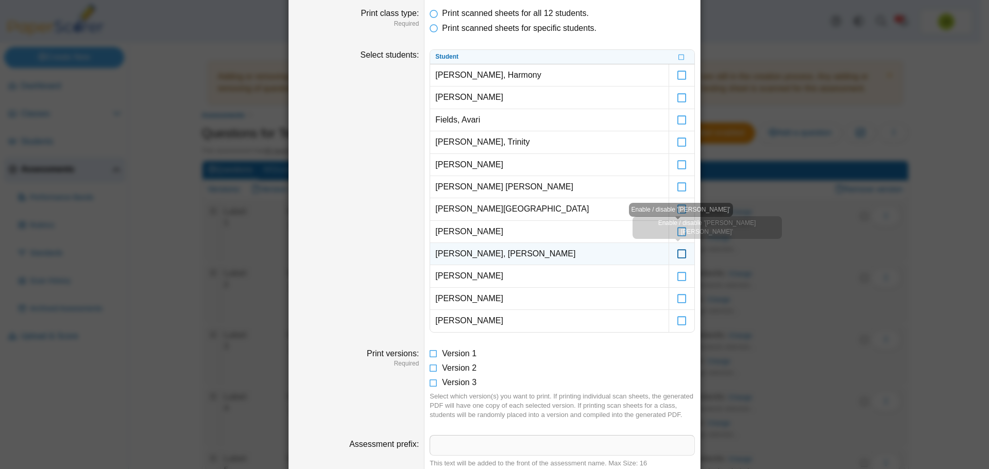
click at [678, 254] on icon at bounding box center [682, 249] width 10 height 9
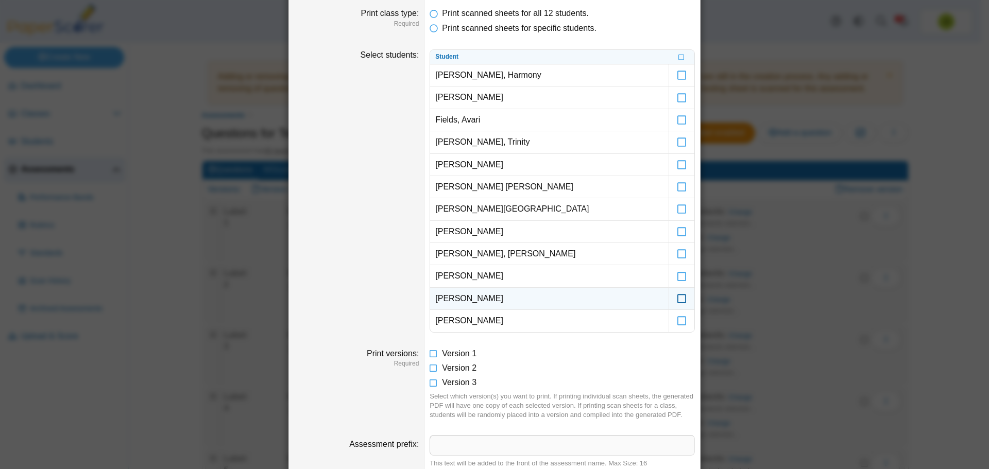
drag, startPoint x: 677, startPoint y: 297, endPoint x: 680, endPoint y: 308, distance: 11.6
click at [677, 298] on icon at bounding box center [682, 294] width 10 height 9
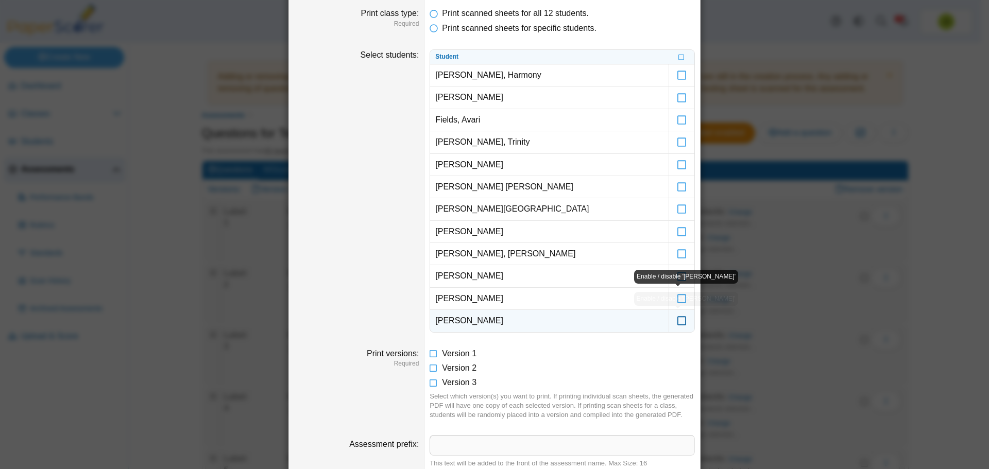
click at [680, 321] on icon at bounding box center [682, 316] width 10 height 9
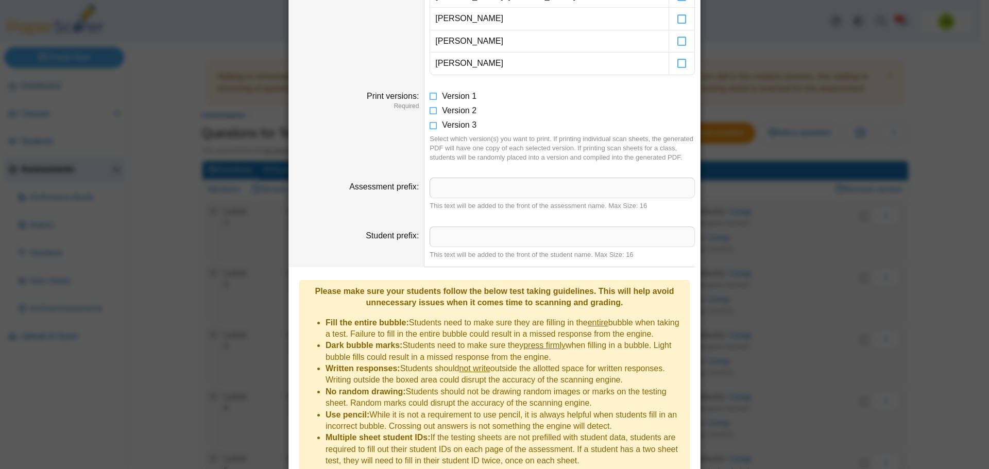
scroll to position [524, 0]
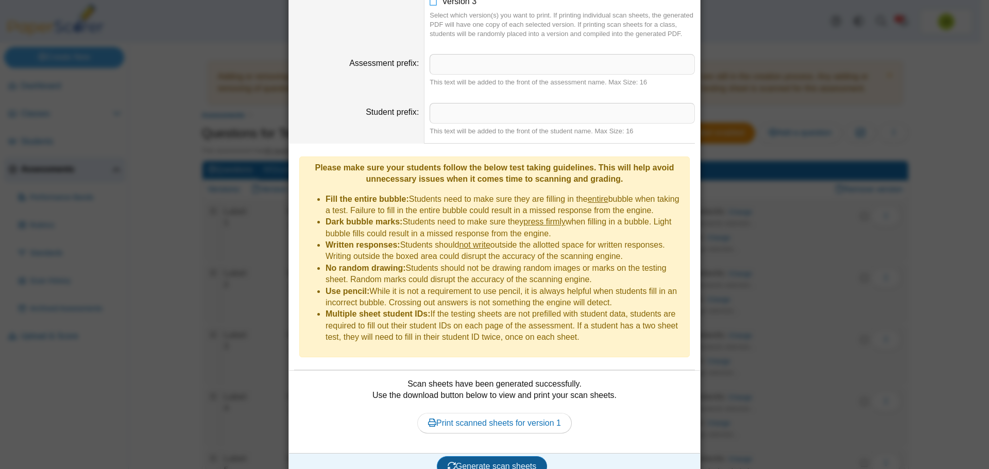
click at [482, 462] on span "Generate scan sheets" at bounding box center [492, 466] width 89 height 9
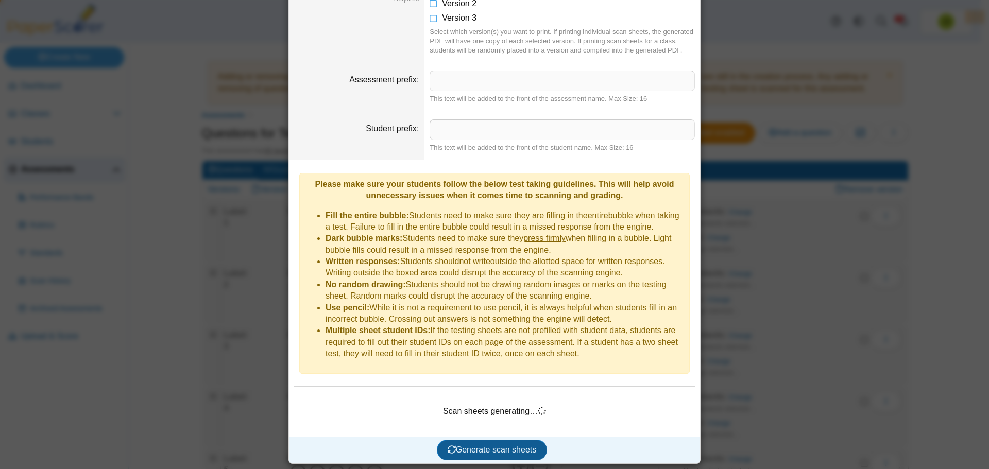
scroll to position [491, 0]
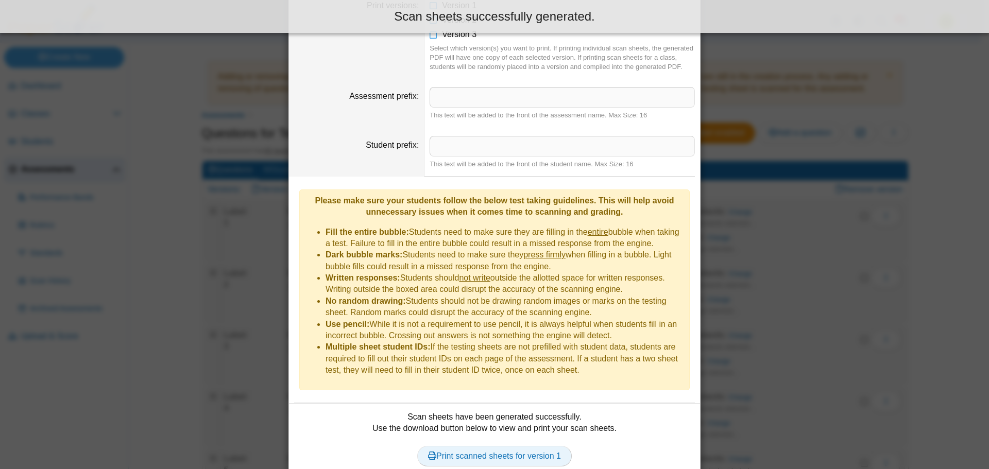
click at [495, 446] on link "Print scanned sheets for version 1" at bounding box center [494, 456] width 155 height 21
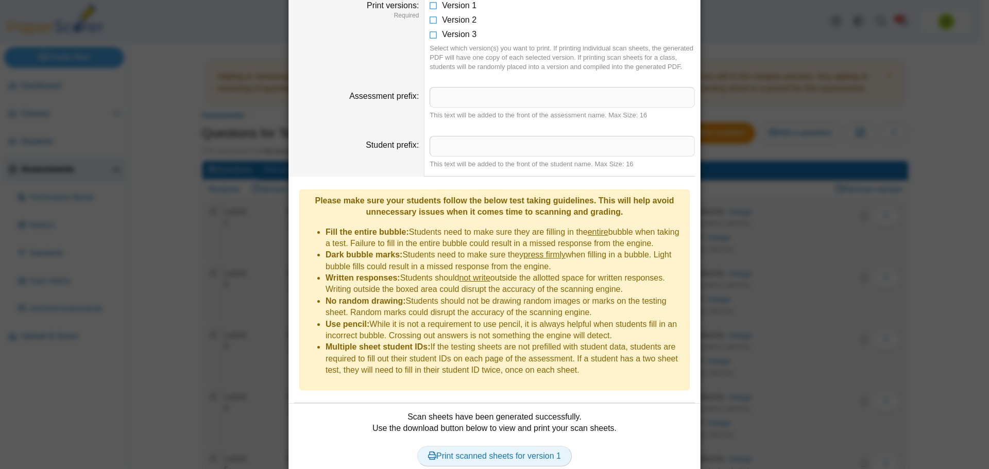
scroll to position [388, 0]
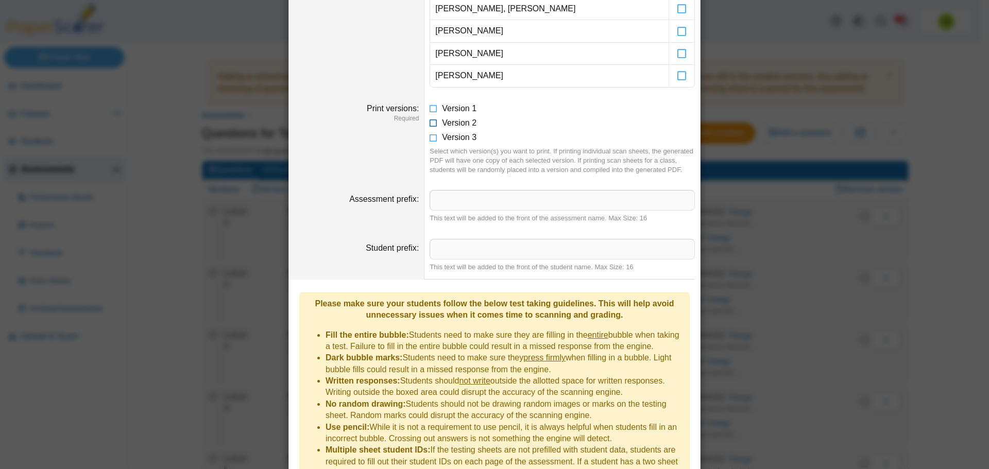
click at [431, 124] on icon at bounding box center [434, 120] width 8 height 7
click at [430, 109] on icon at bounding box center [434, 106] width 8 height 7
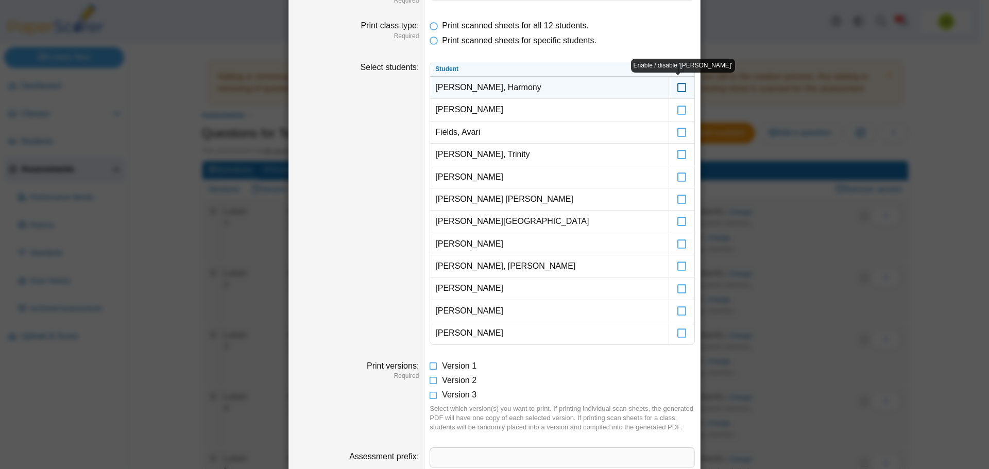
click at [680, 88] on icon at bounding box center [682, 82] width 10 height 9
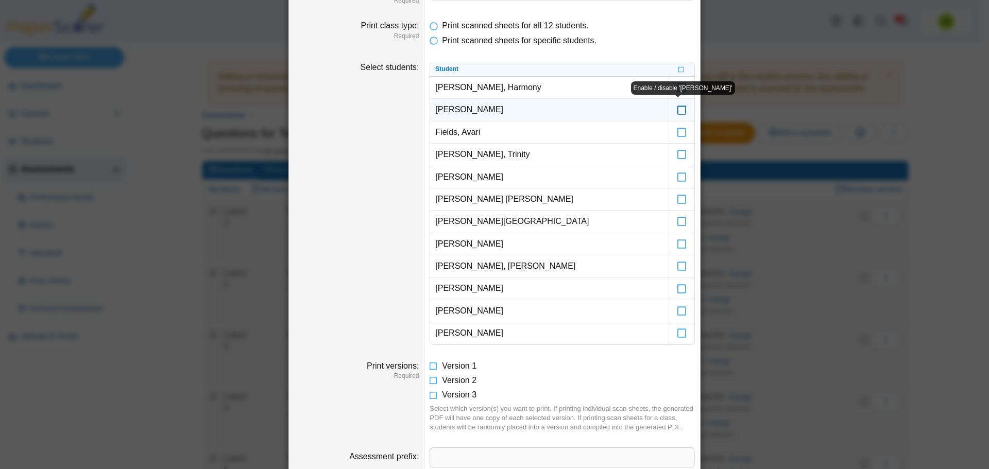
click at [680, 110] on icon at bounding box center [682, 104] width 10 height 9
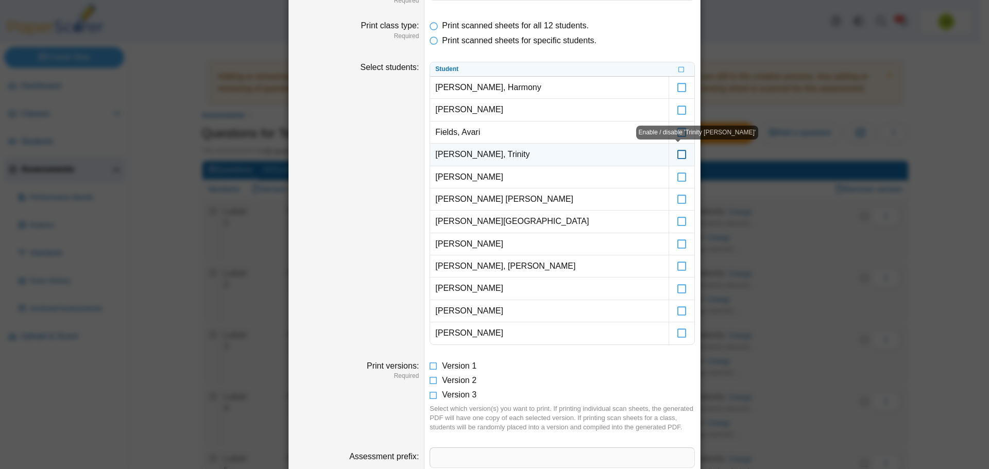
click at [681, 152] on icon at bounding box center [682, 149] width 10 height 9
click at [677, 177] on icon at bounding box center [682, 172] width 10 height 9
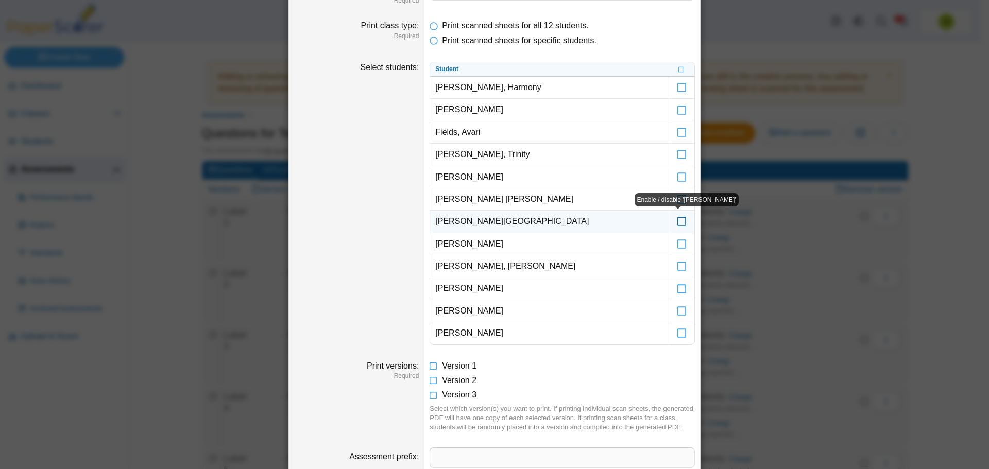
click at [677, 222] on icon at bounding box center [682, 216] width 10 height 9
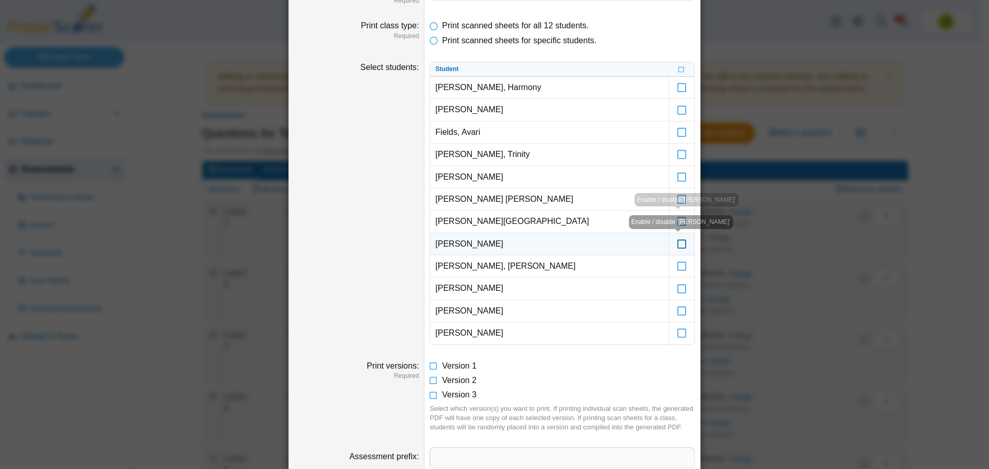
click at [677, 242] on icon at bounding box center [682, 239] width 10 height 9
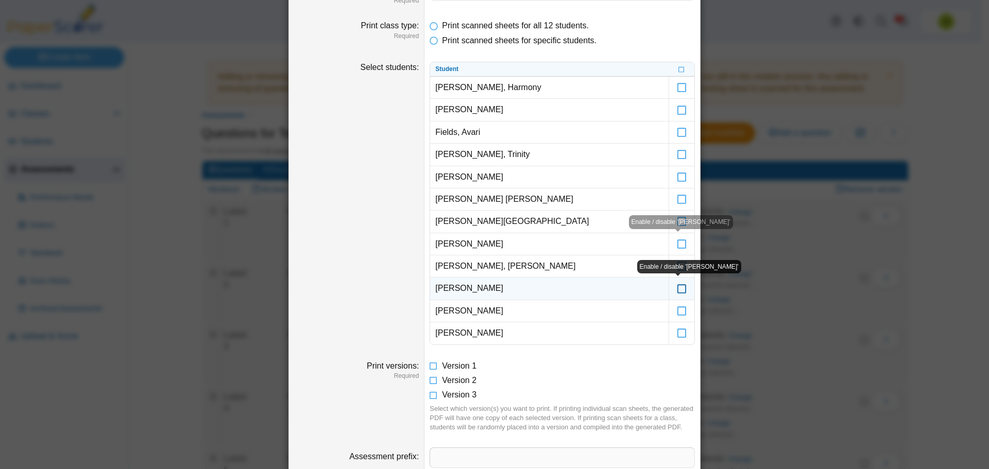
click at [677, 288] on icon at bounding box center [682, 283] width 10 height 9
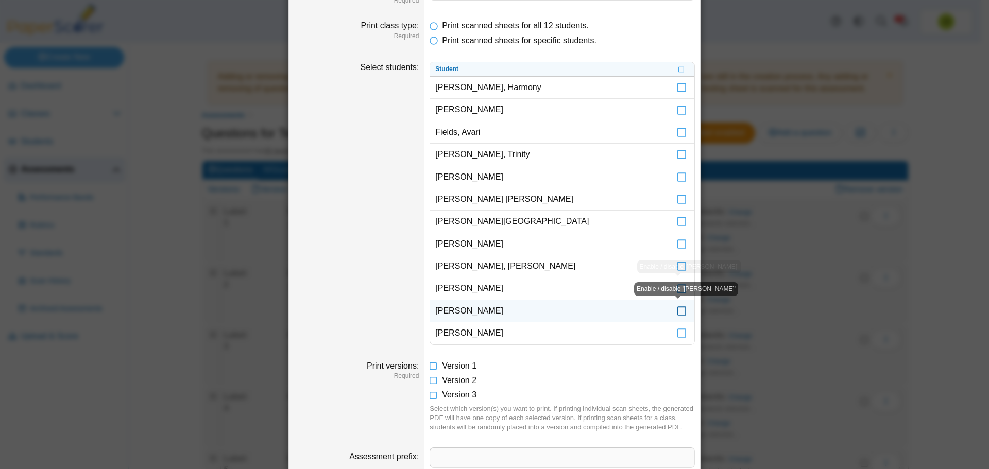
click at [679, 311] on icon at bounding box center [682, 306] width 10 height 9
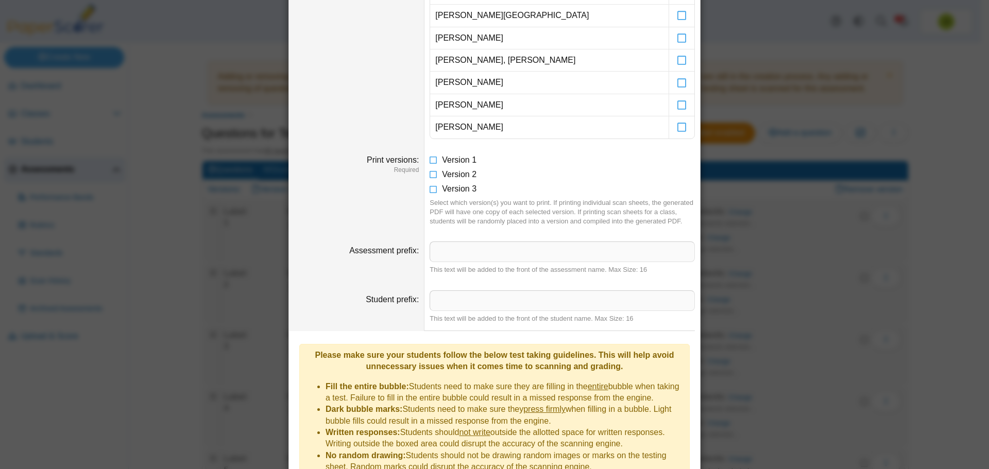
scroll to position [524, 0]
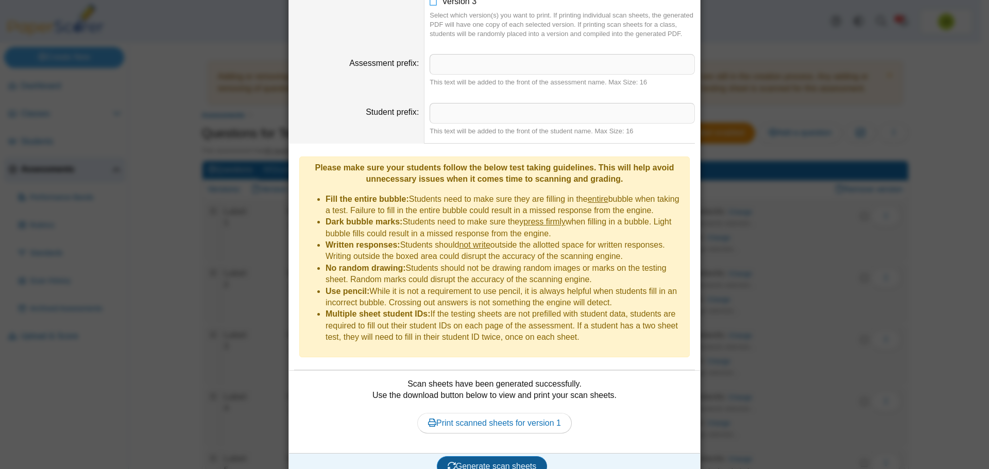
click at [491, 462] on span "Generate scan sheets" at bounding box center [492, 466] width 89 height 9
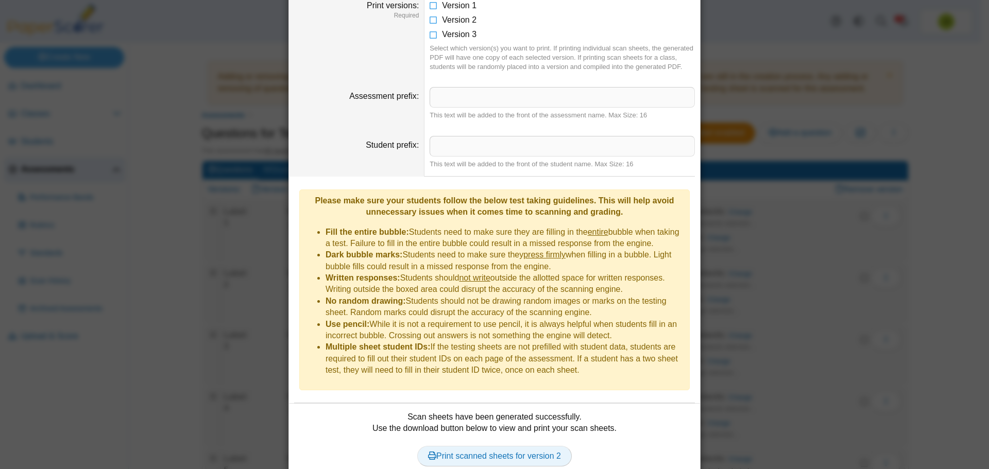
click at [499, 446] on link "Print scanned sheets for version 2" at bounding box center [494, 456] width 155 height 21
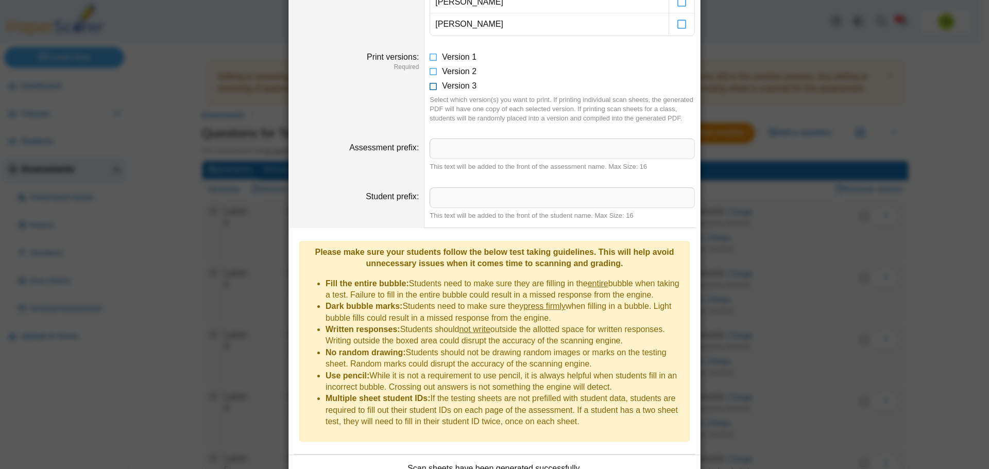
click at [430, 86] on icon at bounding box center [434, 83] width 8 height 7
click at [430, 73] on icon at bounding box center [434, 69] width 8 height 7
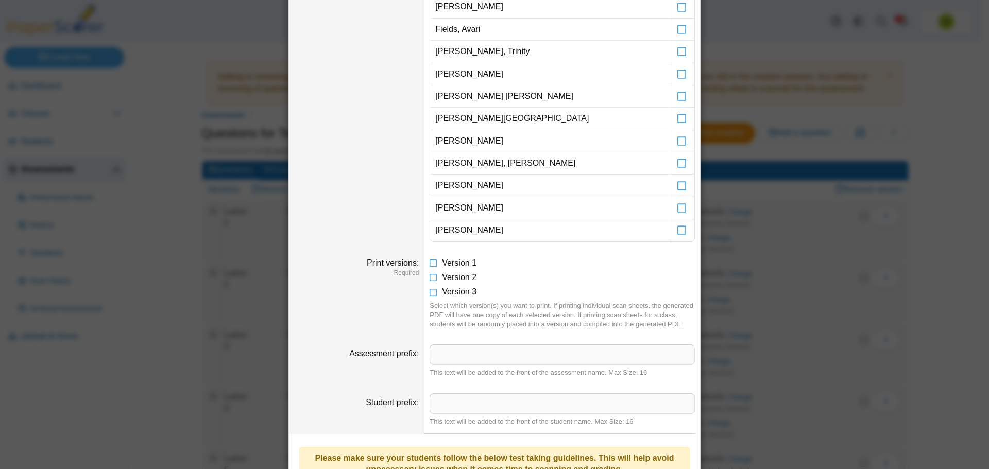
scroll to position [130, 0]
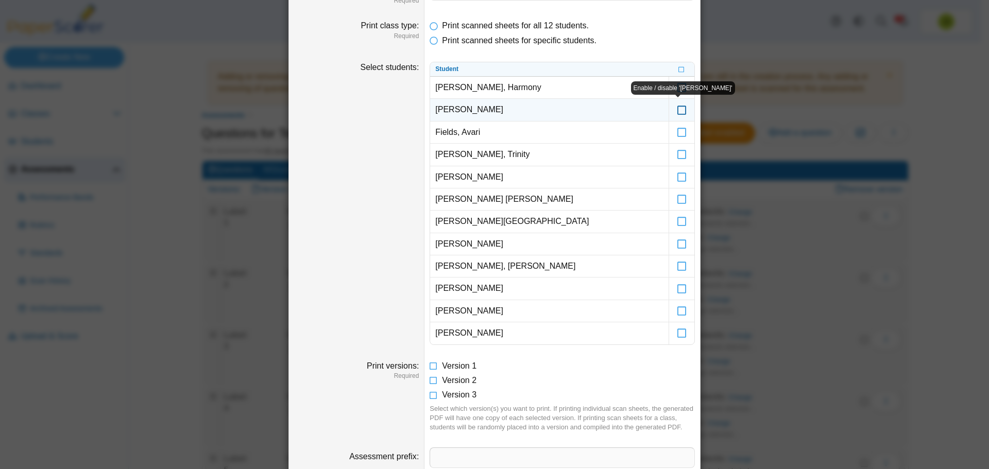
click at [681, 115] on label at bounding box center [681, 110] width 25 height 22
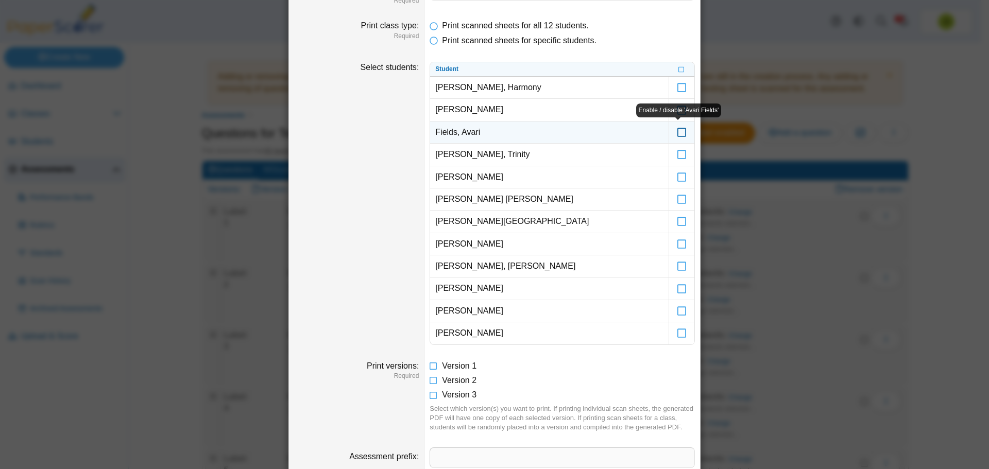
click at [682, 132] on icon at bounding box center [682, 127] width 10 height 9
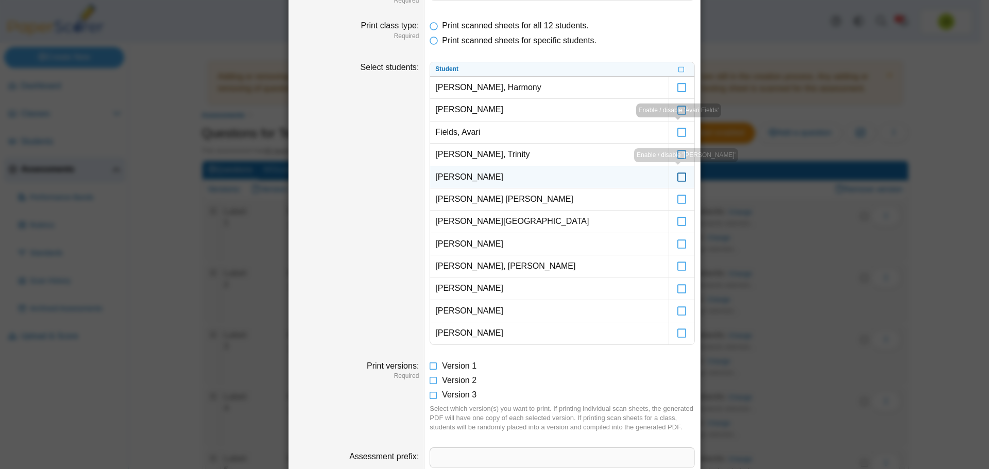
click at [680, 175] on icon at bounding box center [682, 172] width 10 height 9
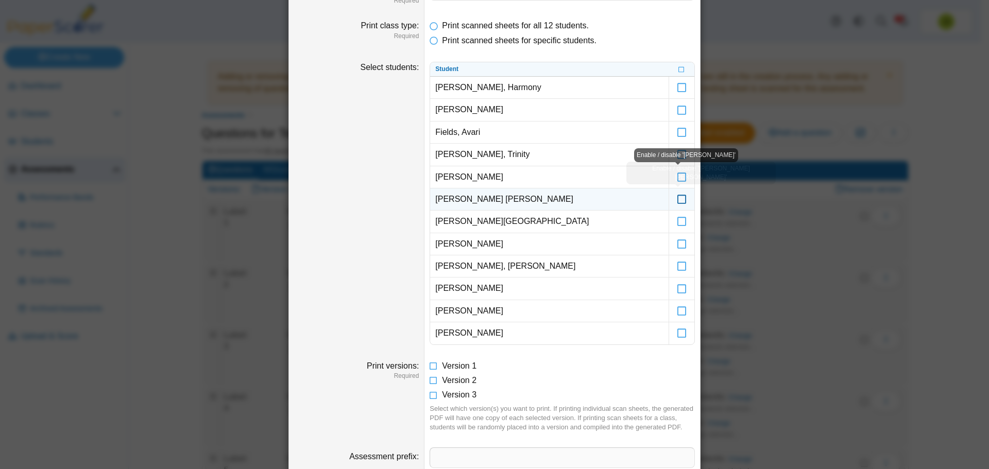
click at [677, 198] on icon at bounding box center [682, 194] width 10 height 9
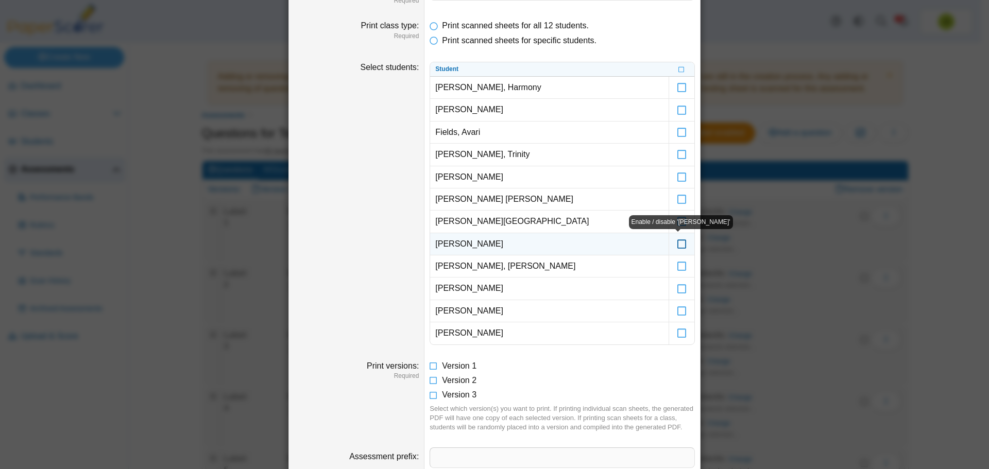
click at [677, 244] on icon at bounding box center [682, 239] width 10 height 9
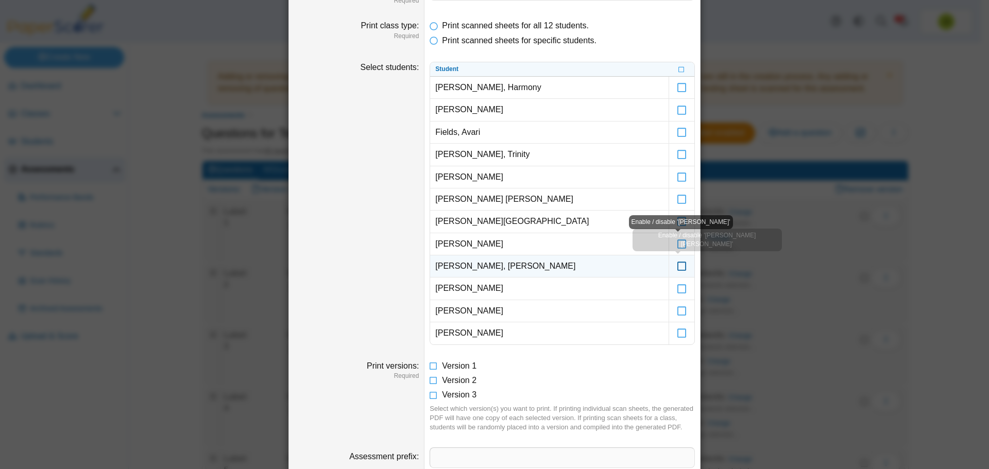
click at [677, 265] on icon at bounding box center [682, 261] width 10 height 9
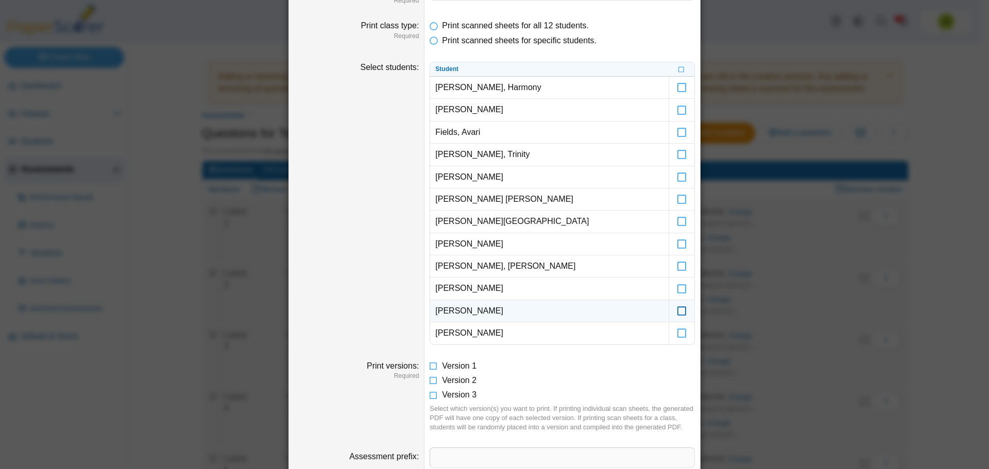
click at [677, 309] on icon at bounding box center [682, 306] width 10 height 9
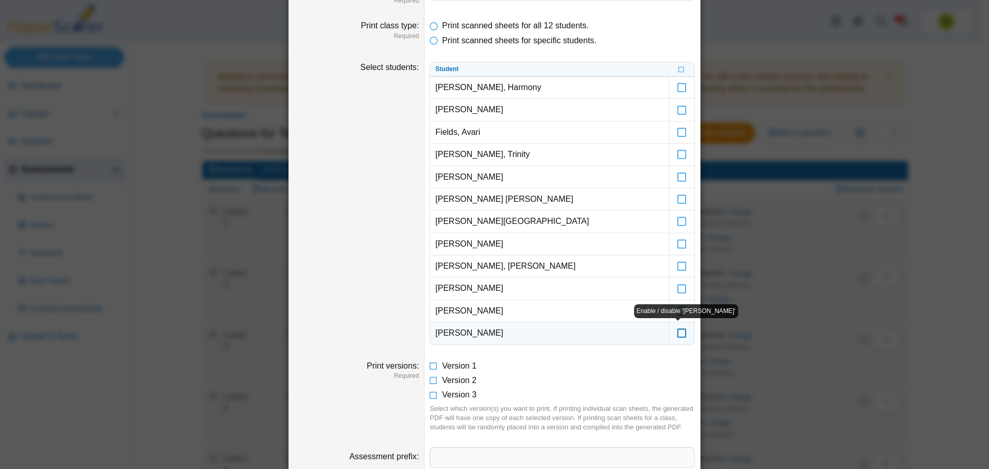
click at [677, 333] on icon at bounding box center [682, 328] width 10 height 9
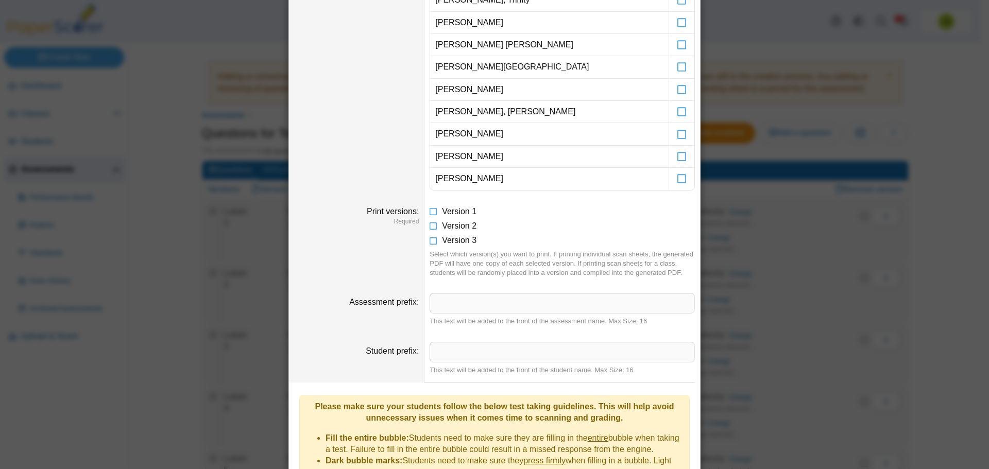
scroll to position [524, 0]
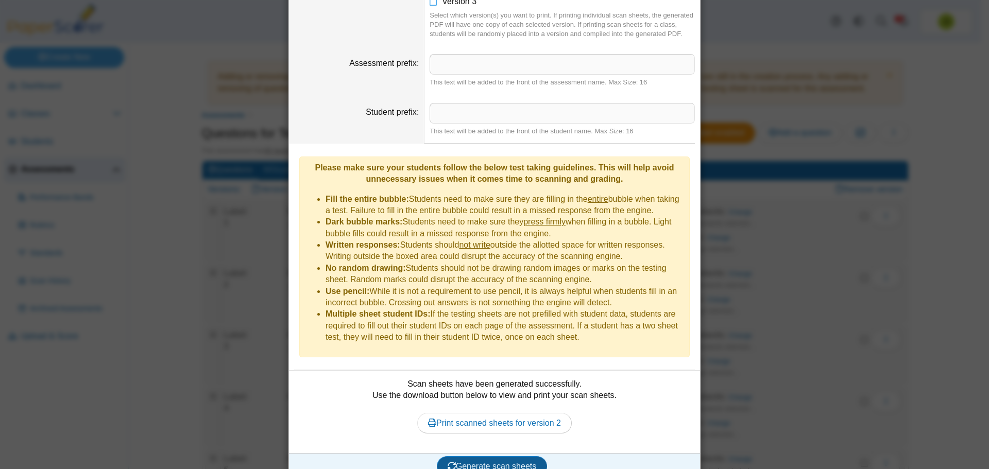
click at [496, 462] on span "Generate scan sheets" at bounding box center [492, 466] width 89 height 9
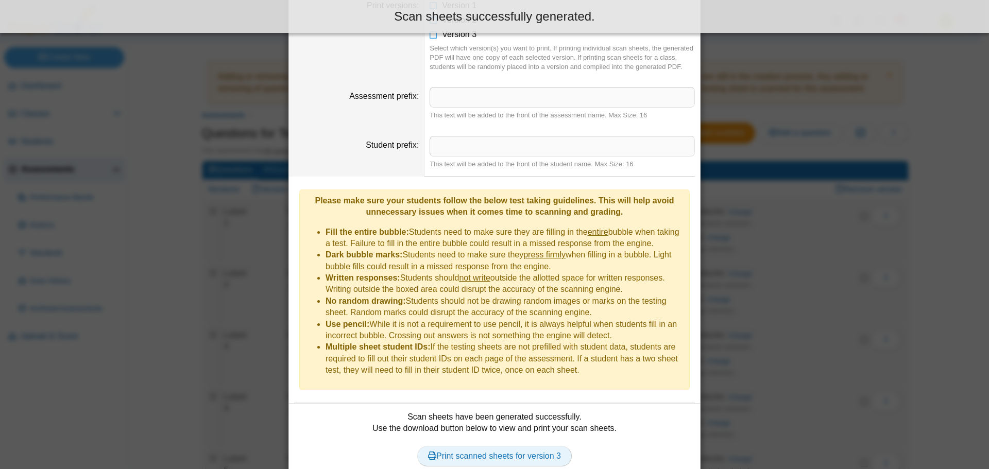
click at [507, 446] on link "Print scanned sheets for version 3" at bounding box center [494, 456] width 155 height 21
